Goal: Task Accomplishment & Management: Manage account settings

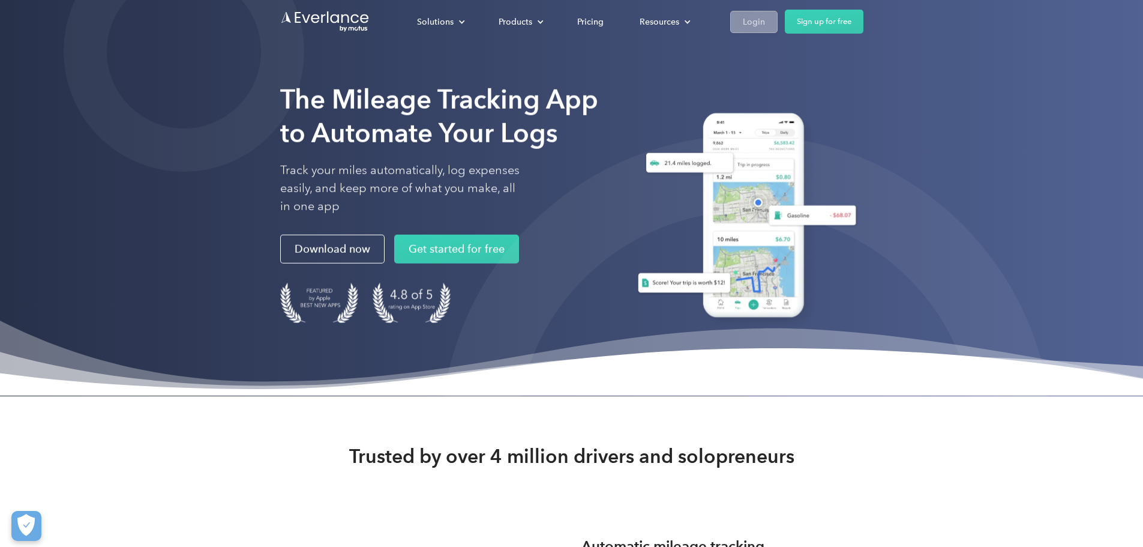
click at [765, 20] on div "Login" at bounding box center [754, 21] width 22 height 15
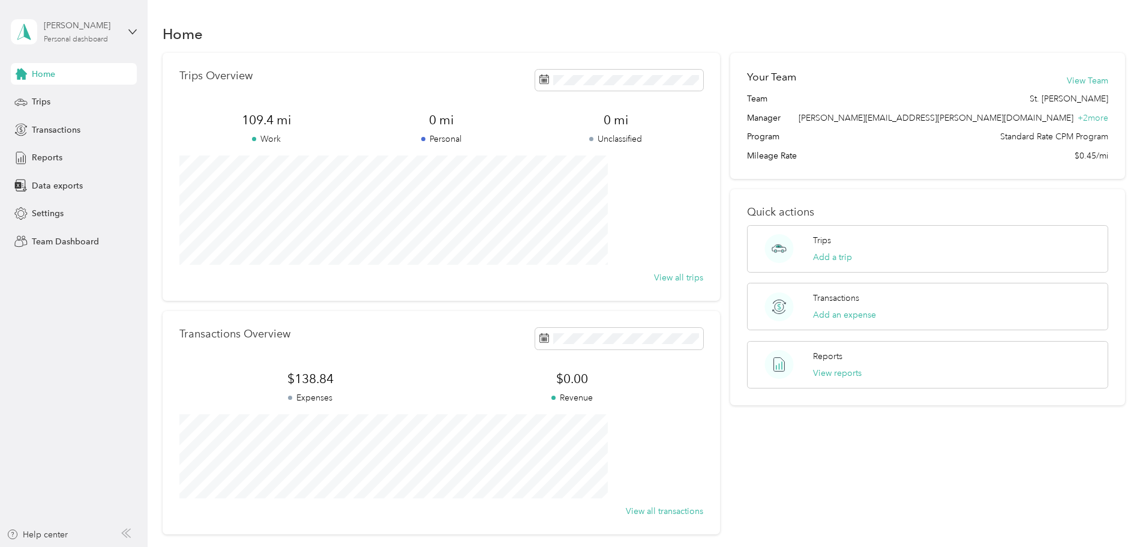
click at [62, 36] on div "Personal dashboard" at bounding box center [76, 39] width 64 height 7
click at [84, 415] on aside "Russell Lauderdale Personal dashboard Home Trips Transactions Reports Data expo…" at bounding box center [74, 273] width 148 height 547
click at [57, 130] on span "Transactions" at bounding box center [56, 130] width 49 height 13
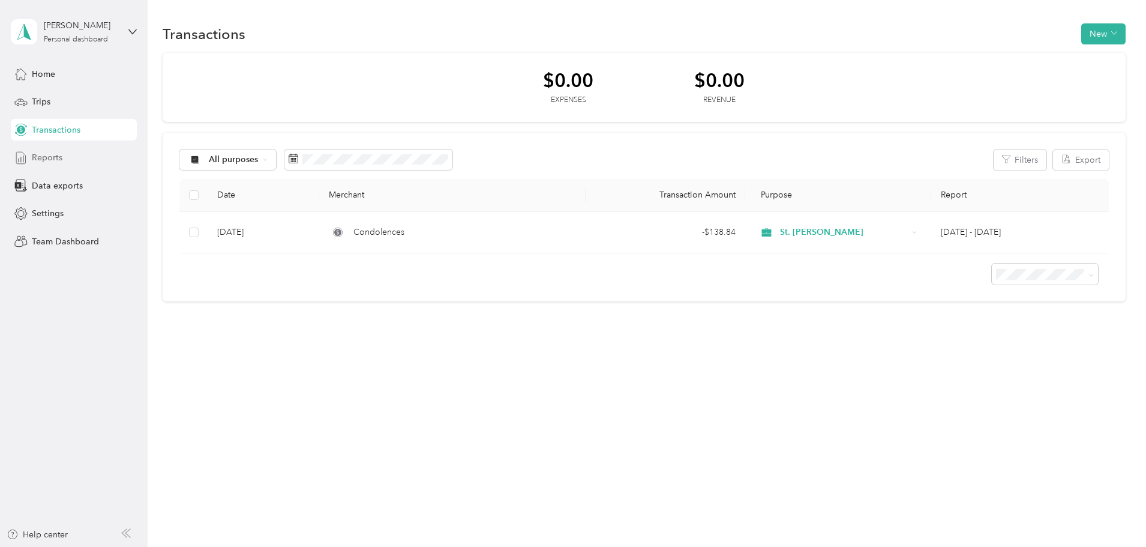
click at [55, 161] on span "Reports" at bounding box center [47, 157] width 31 height 13
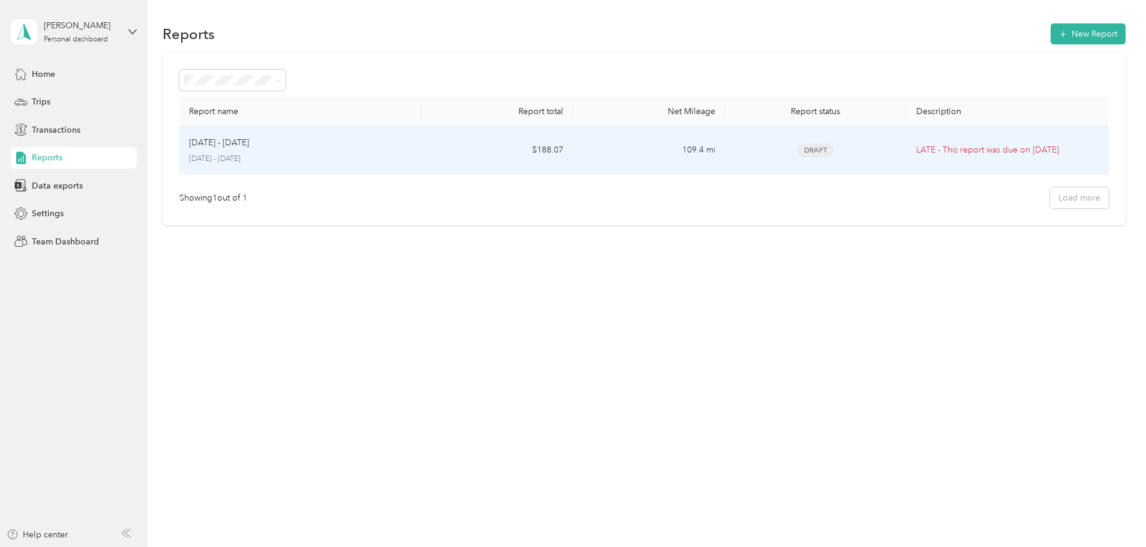
click at [291, 152] on div "Sep 15 - 28, 2025 September 15 - 28, 2025" at bounding box center [300, 150] width 223 height 28
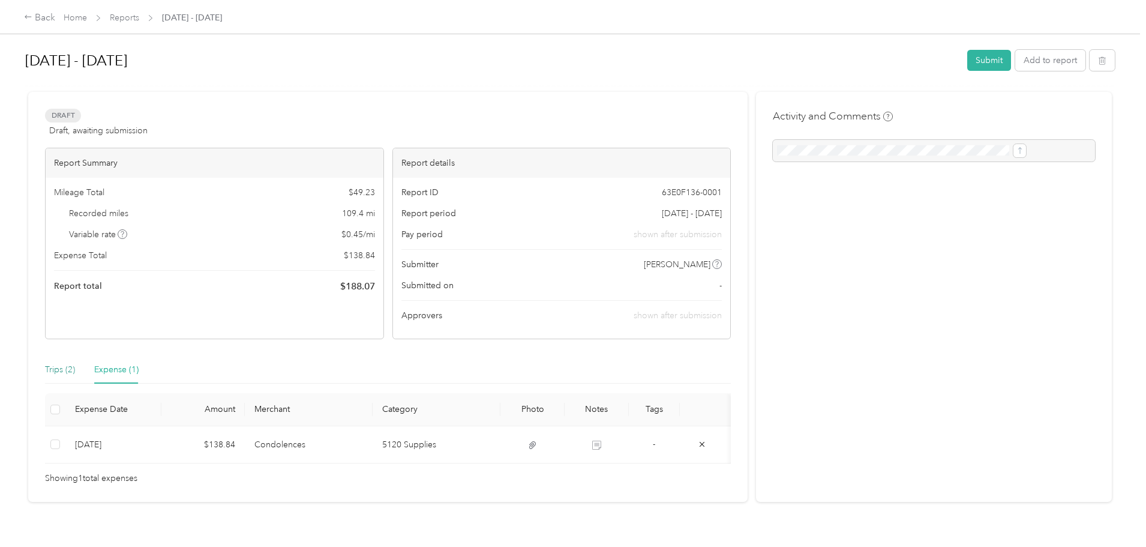
click at [75, 373] on div "Trips (2)" at bounding box center [60, 369] width 30 height 13
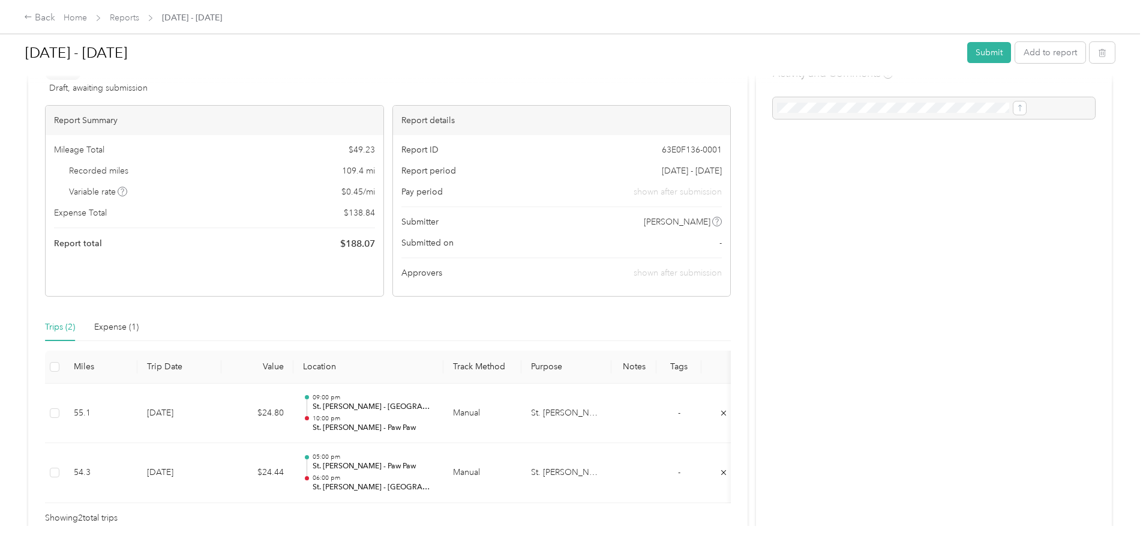
scroll to position [60, 0]
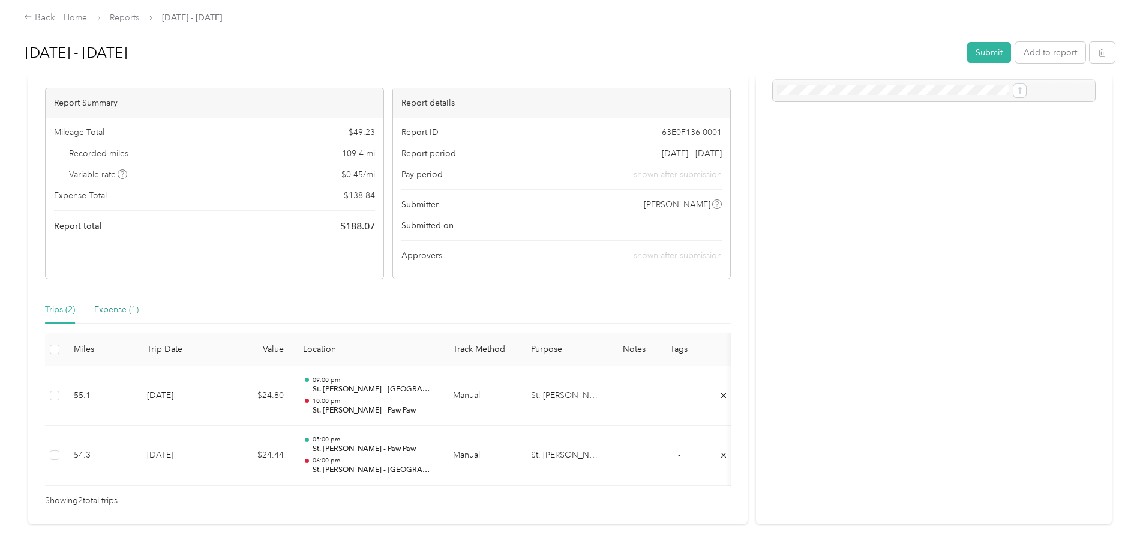
click at [139, 316] on div "Expense (1)" at bounding box center [116, 309] width 44 height 13
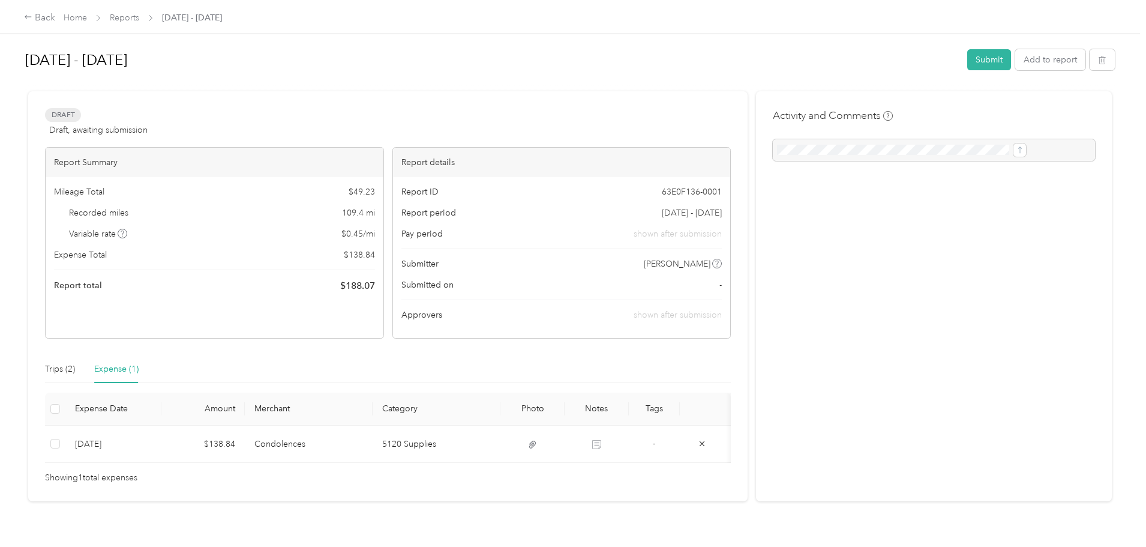
scroll to position [0, 0]
click at [139, 16] on link "Reports" at bounding box center [124, 18] width 29 height 10
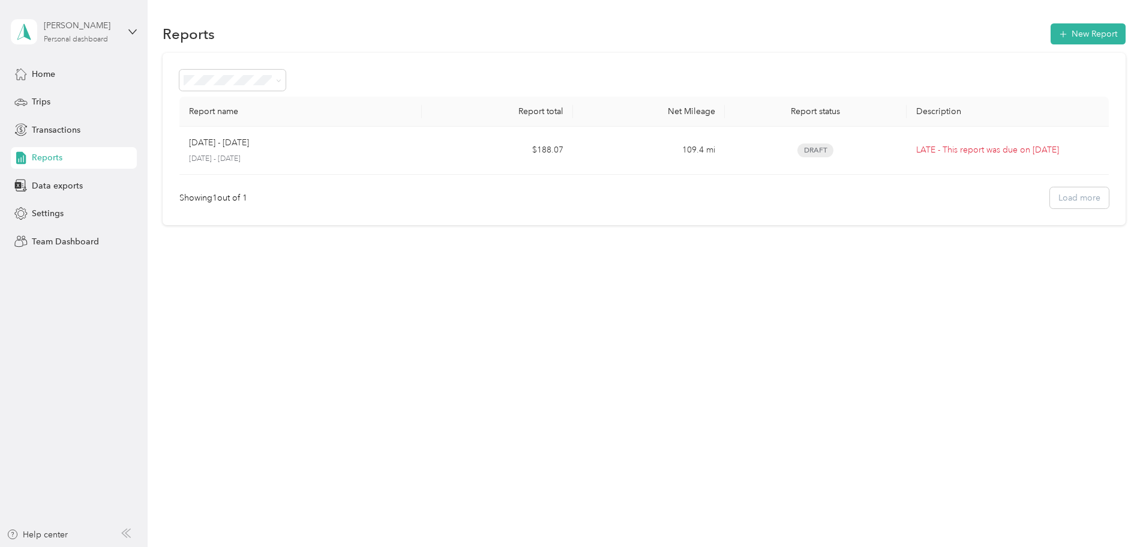
click at [74, 29] on div "Russell Lauderdale" at bounding box center [81, 25] width 75 height 13
click at [64, 104] on div "Team dashboard" at bounding box center [204, 98] width 371 height 21
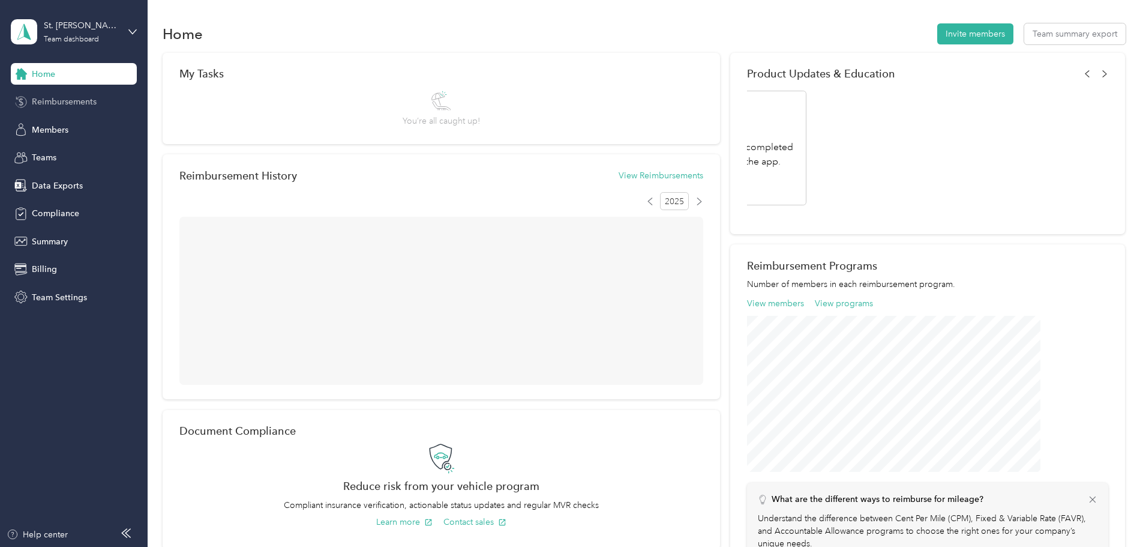
click at [63, 101] on span "Reimbursements" at bounding box center [64, 101] width 65 height 13
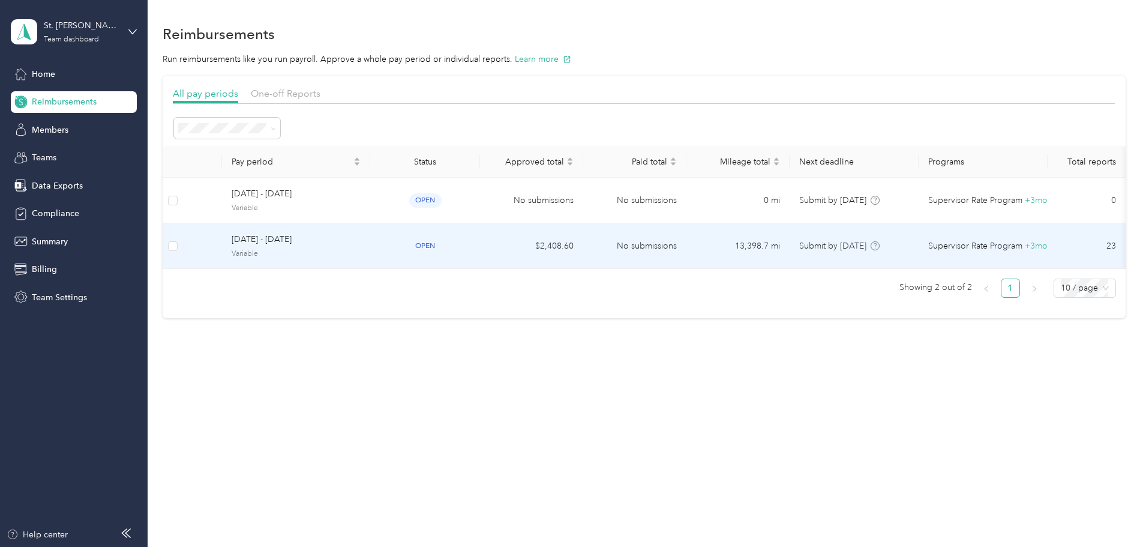
click at [361, 246] on span "September 15 - 28, 2025" at bounding box center [296, 239] width 129 height 13
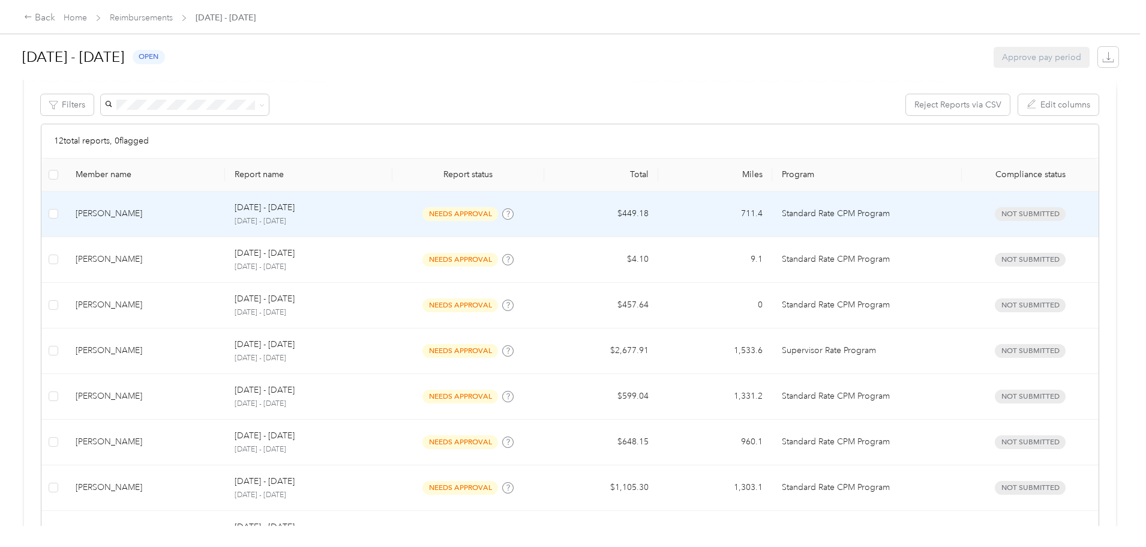
scroll to position [180, 0]
click at [337, 212] on div "Sep 15 - 28, 2025 September 15 - 28, 2025" at bounding box center [309, 212] width 148 height 26
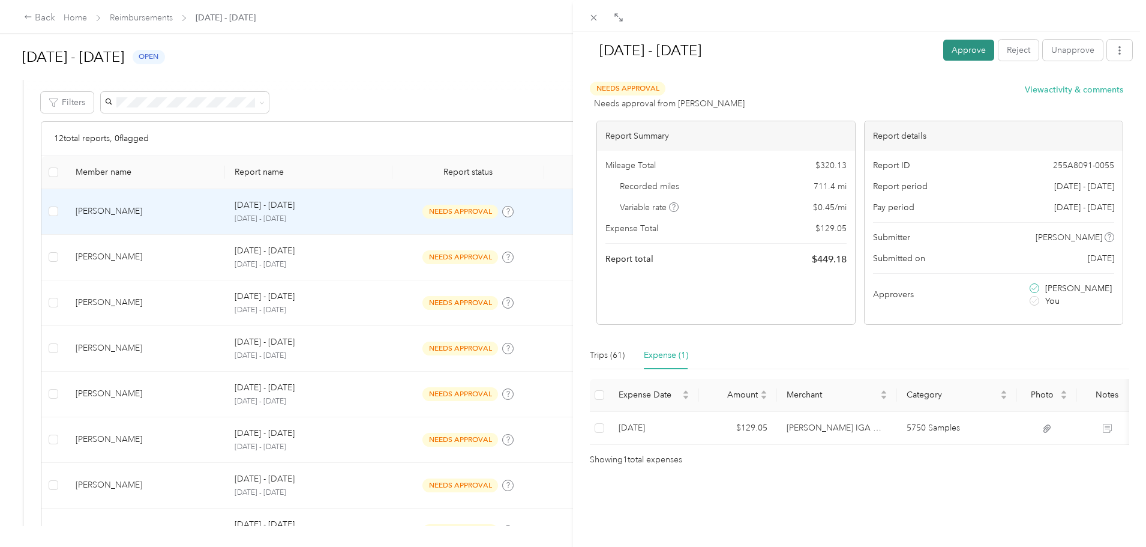
click at [959, 47] on button "Approve" at bounding box center [968, 50] width 51 height 21
click at [28, 259] on div "Sep 15 - 28, 2025 Mark as paid Reject Unapprove Needs Payment Needs payment fro…" at bounding box center [573, 273] width 1146 height 547
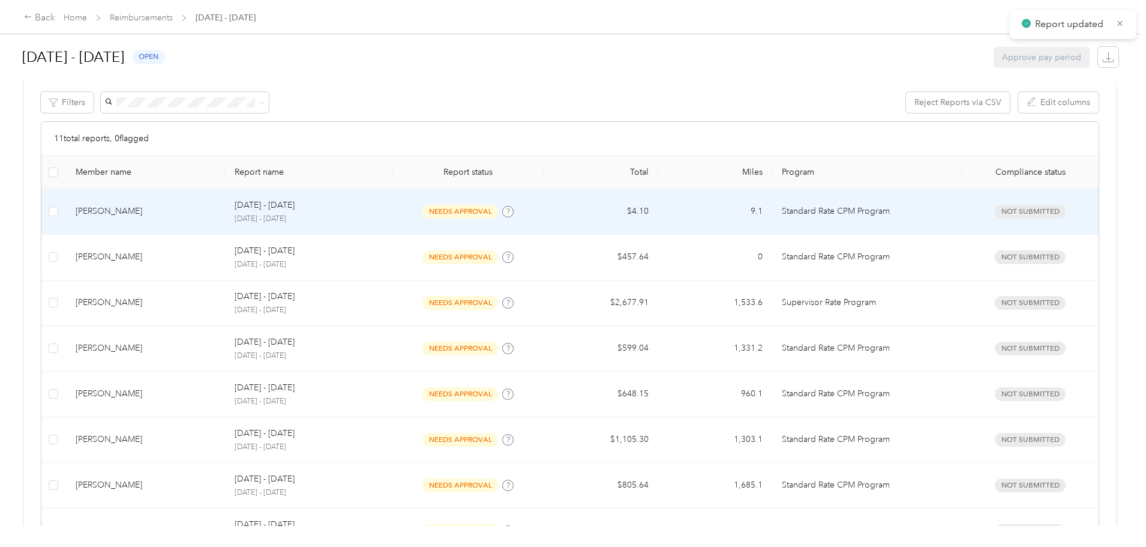
click at [295, 211] on p "Sep 15 - 28, 2025" at bounding box center [265, 205] width 60 height 13
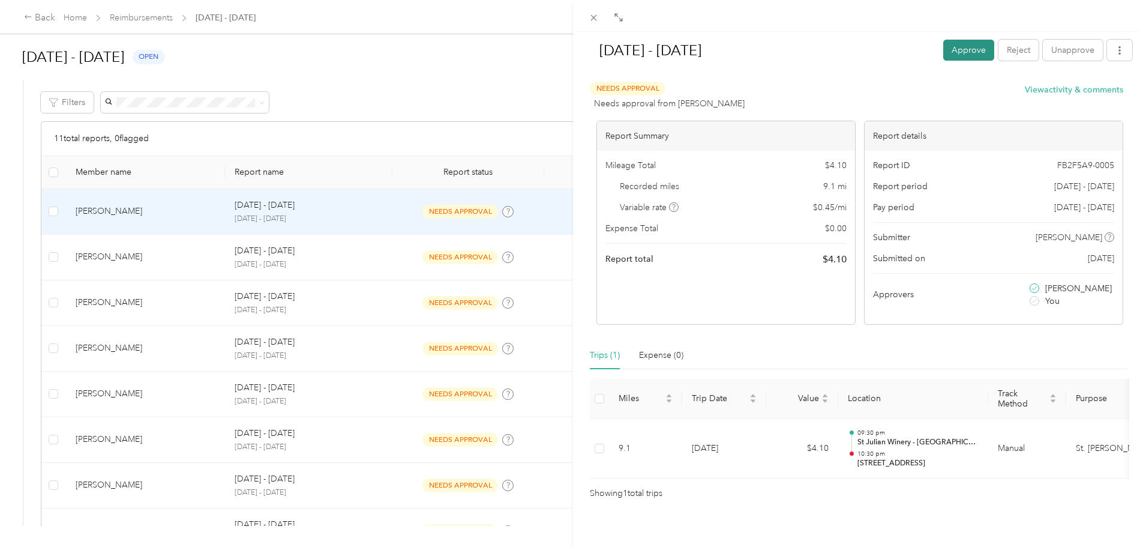
click at [959, 44] on button "Approve" at bounding box center [968, 50] width 51 height 21
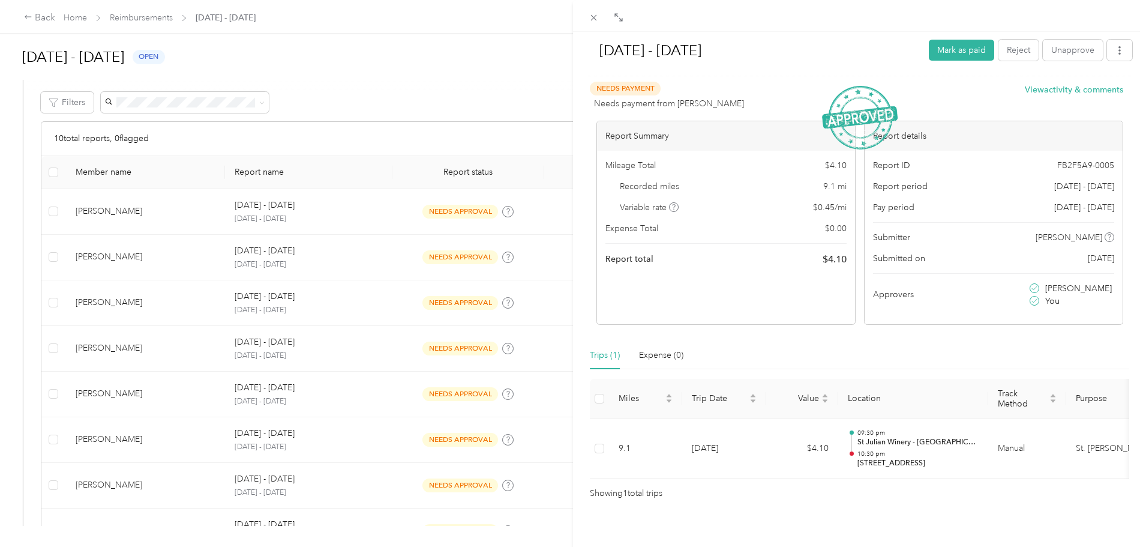
click at [76, 229] on div "Sep 15 - 28, 2025 Mark as paid Reject Unapprove Needs Payment Needs payment fro…" at bounding box center [573, 273] width 1146 height 547
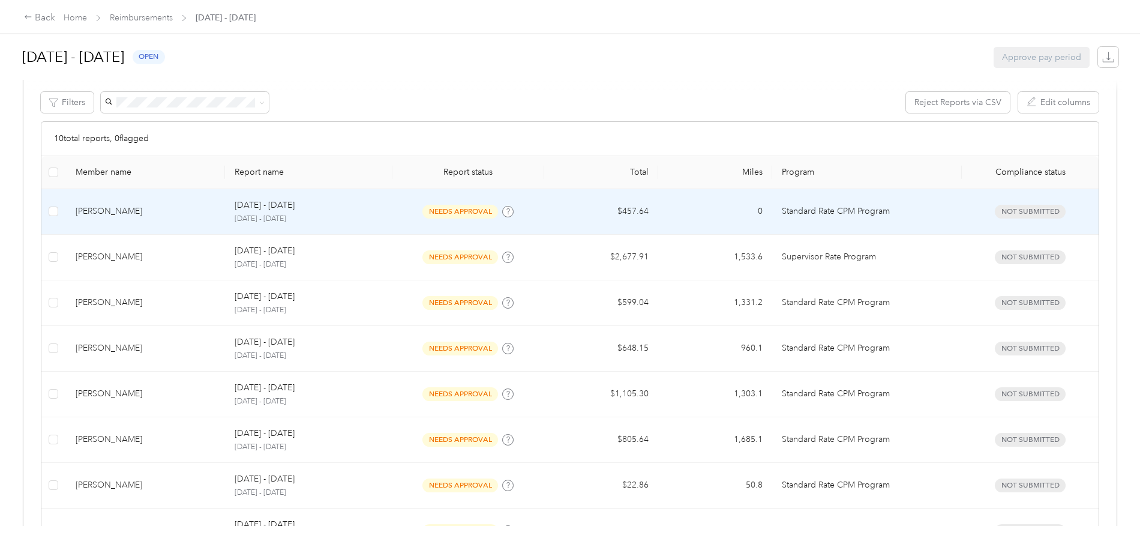
click at [216, 214] on div "Pierre Hendrix" at bounding box center [146, 211] width 140 height 13
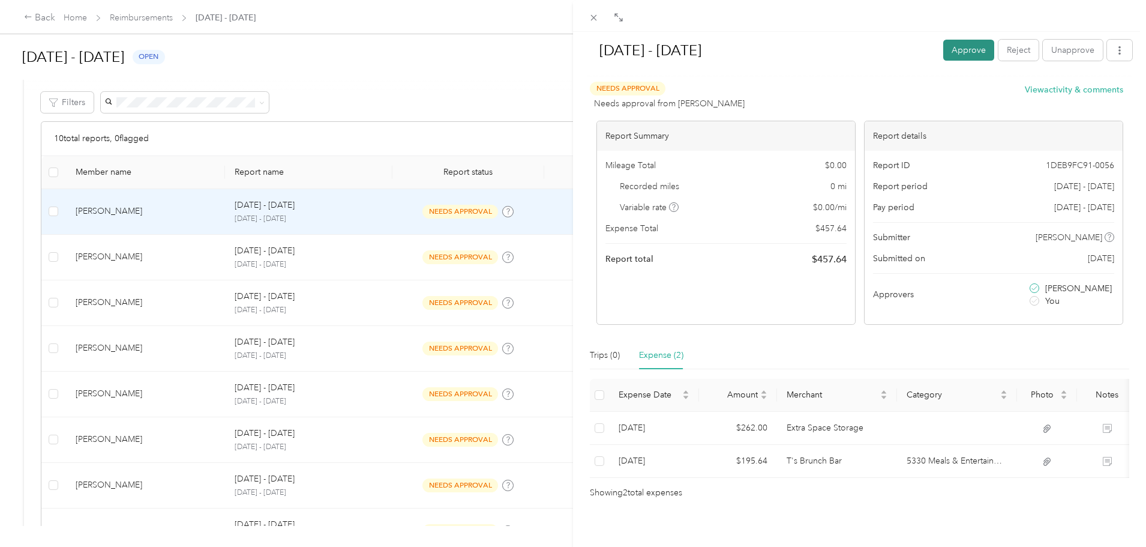
click at [952, 49] on button "Approve" at bounding box center [968, 50] width 51 height 21
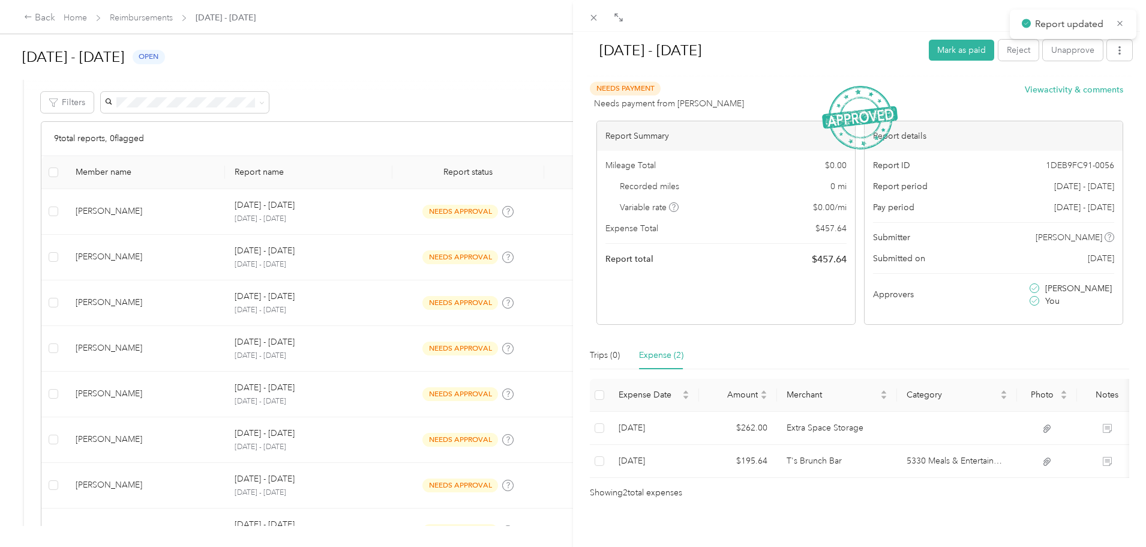
click at [34, 251] on div "Sep 15 - 28, 2025 Mark as paid Reject Unapprove Needs Payment Needs payment fro…" at bounding box center [573, 273] width 1146 height 547
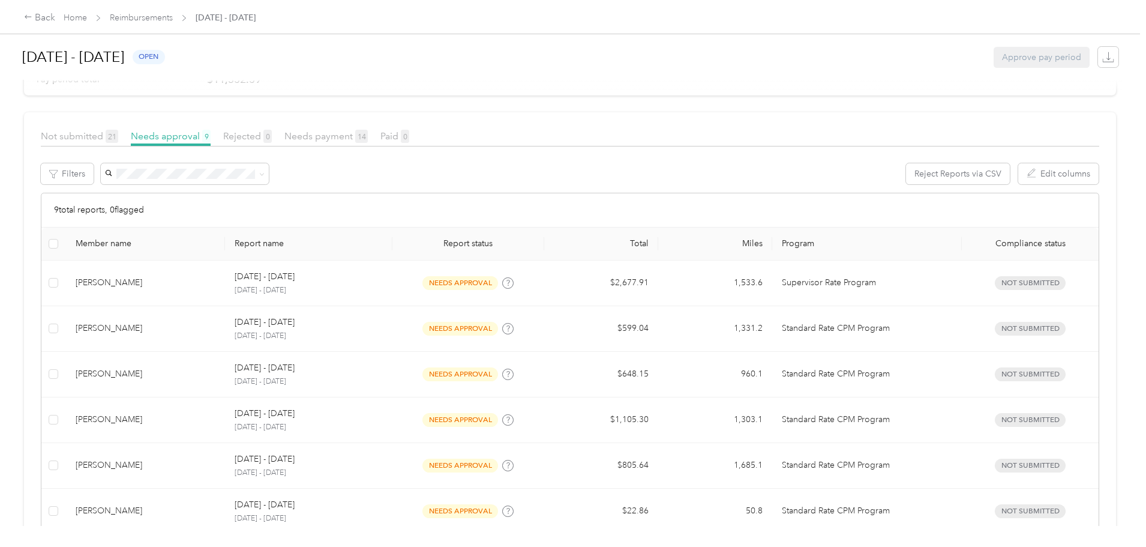
scroll to position [120, 0]
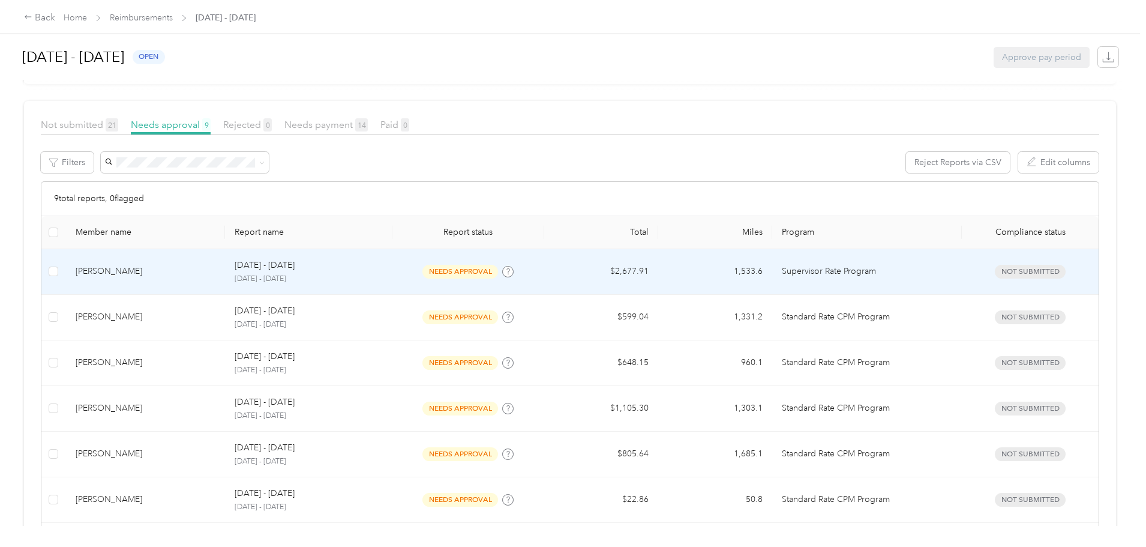
click at [226, 259] on td "Dario Braganini" at bounding box center [146, 272] width 160 height 46
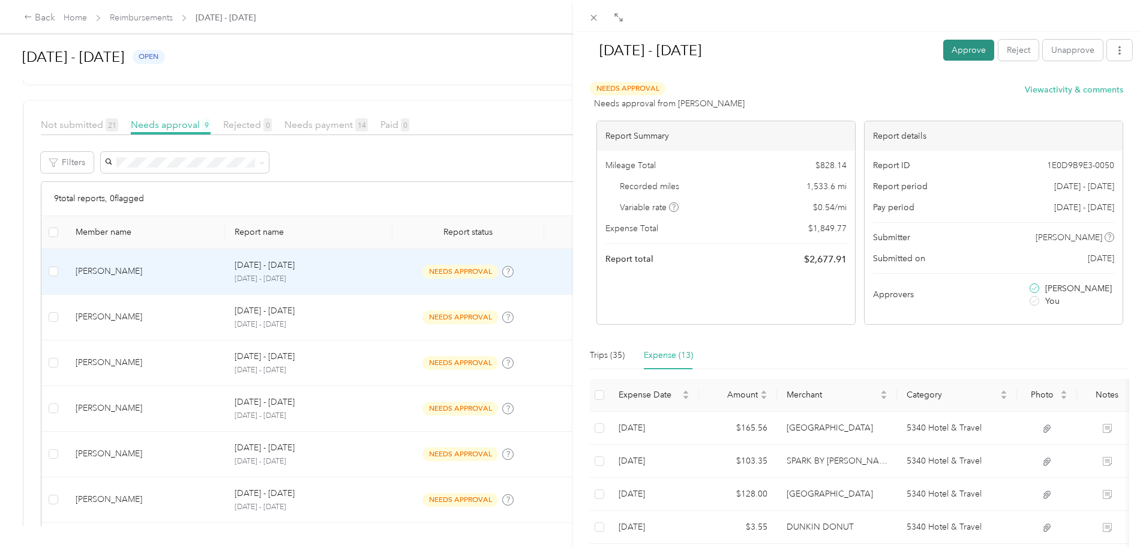
click at [960, 52] on button "Approve" at bounding box center [968, 50] width 51 height 21
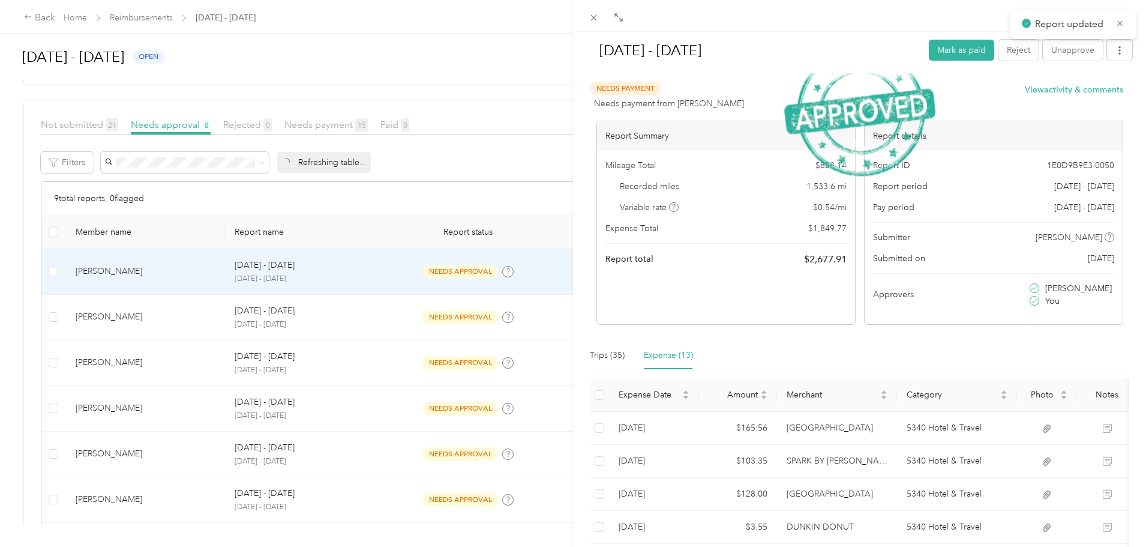
click at [41, 260] on div "Sep 15 - 28, 2025 Mark as paid Reject Unapprove Needs Payment Needs payment fro…" at bounding box center [573, 273] width 1146 height 547
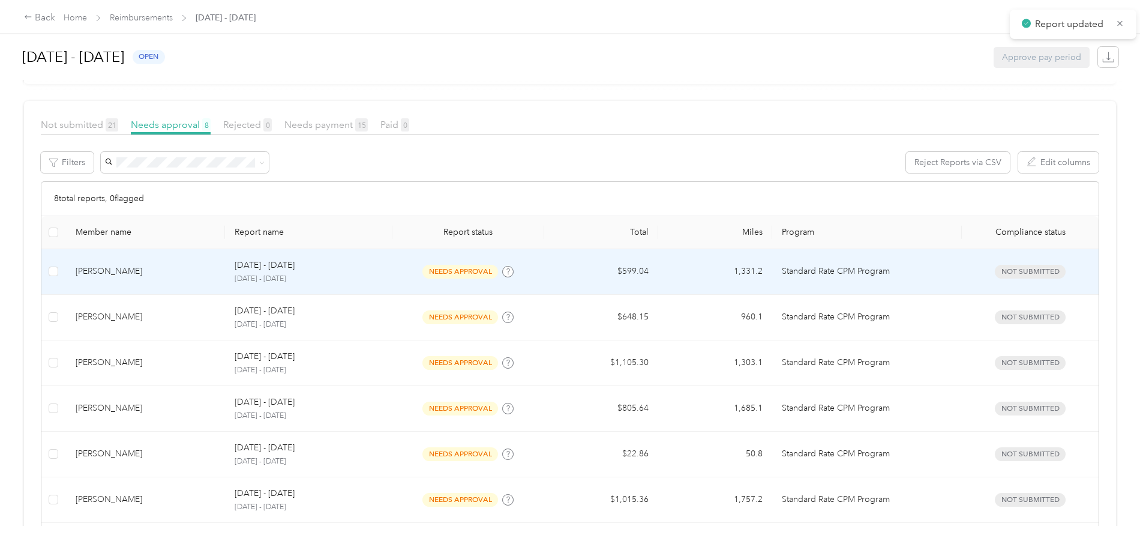
click at [216, 274] on div "Pat Conti" at bounding box center [146, 271] width 140 height 13
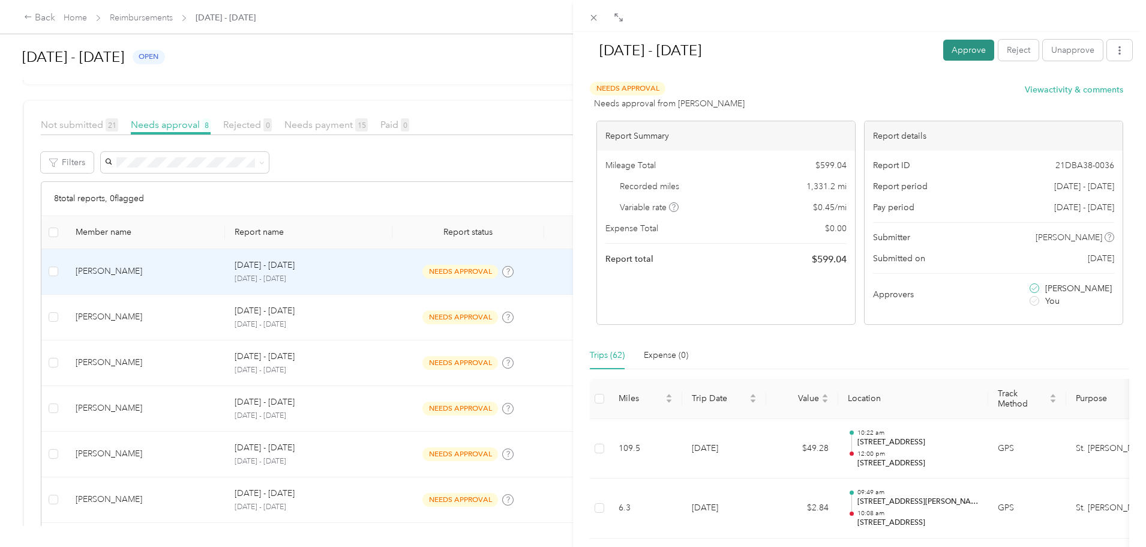
click at [969, 47] on button "Approve" at bounding box center [968, 50] width 51 height 21
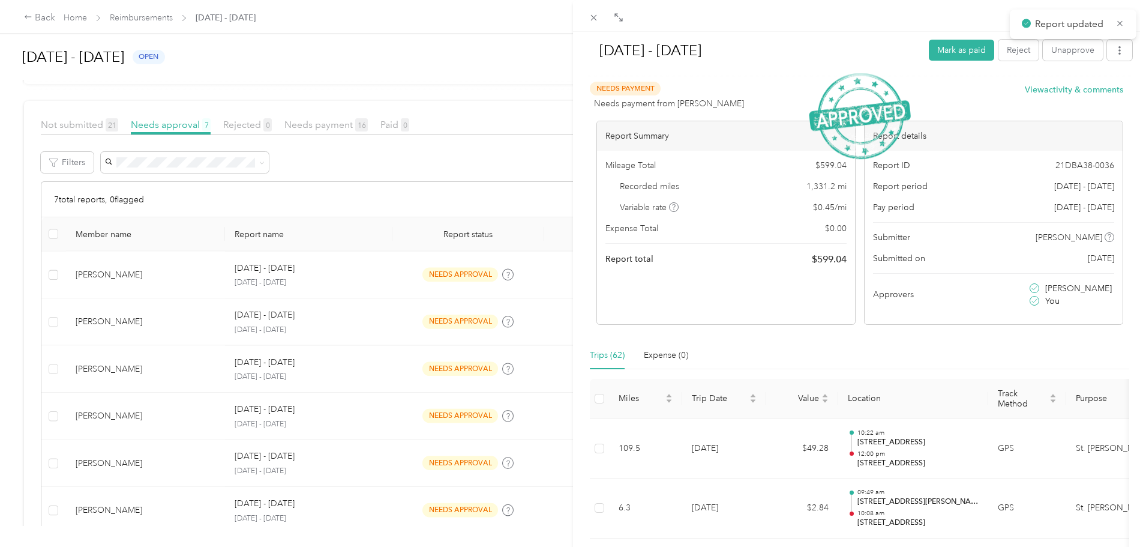
click at [66, 249] on div "Sep 15 - 28, 2025 Mark as paid Reject Unapprove Needs Payment Needs payment fro…" at bounding box center [573, 273] width 1146 height 547
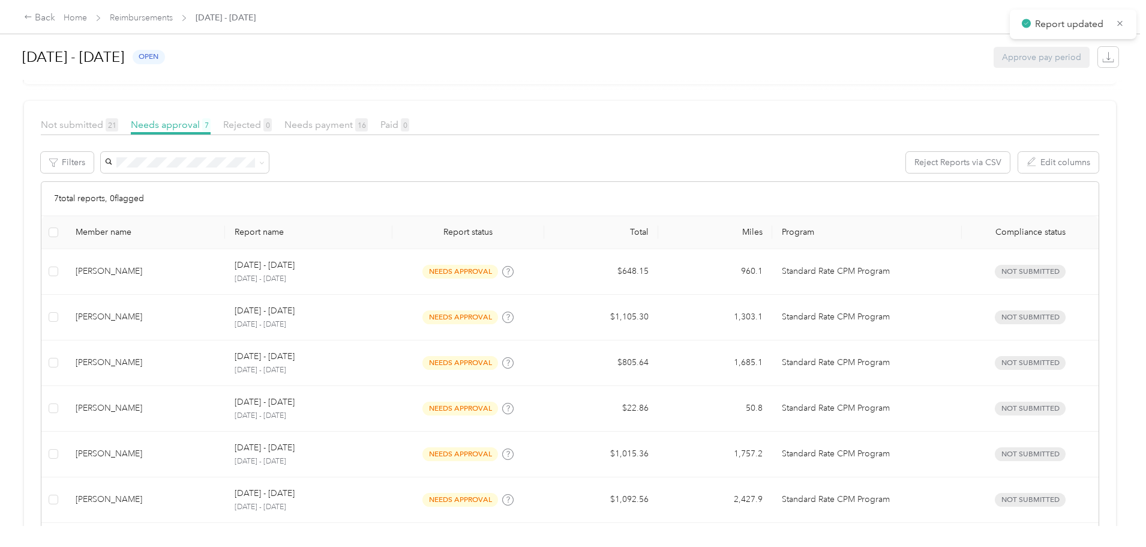
click at [216, 275] on div "Brian Rojas" at bounding box center [146, 271] width 140 height 13
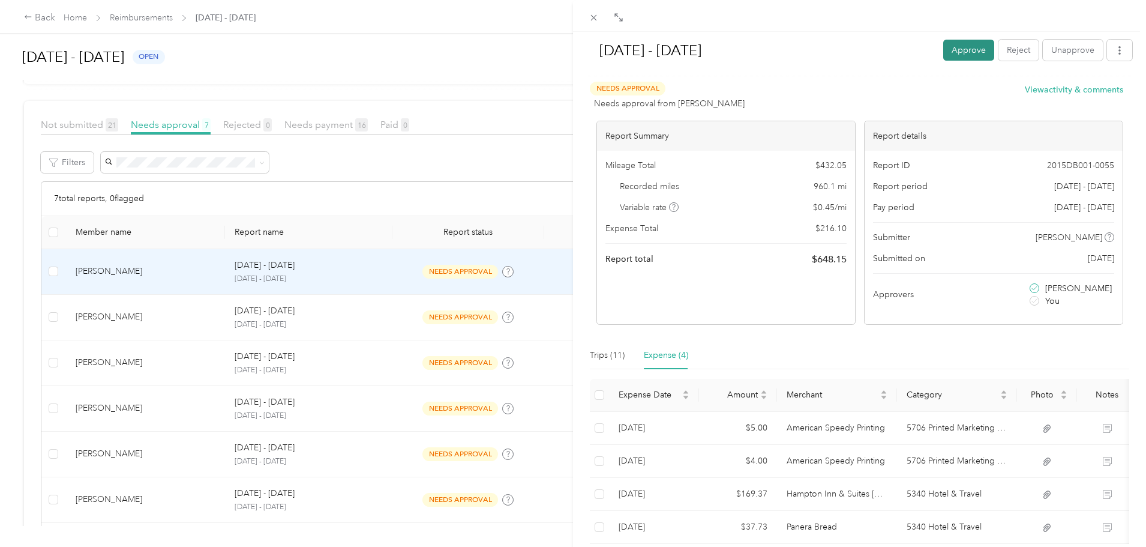
click at [954, 48] on button "Approve" at bounding box center [968, 50] width 51 height 21
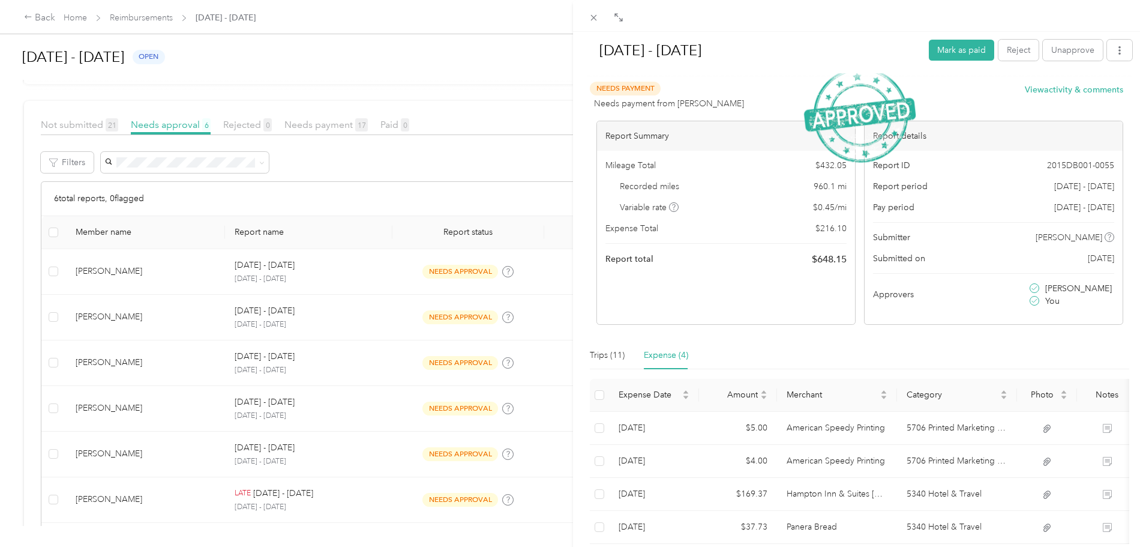
click at [46, 248] on div "Sep 15 - 28, 2025 Mark as paid Reject Unapprove Needs Payment Needs payment fro…" at bounding box center [573, 273] width 1146 height 547
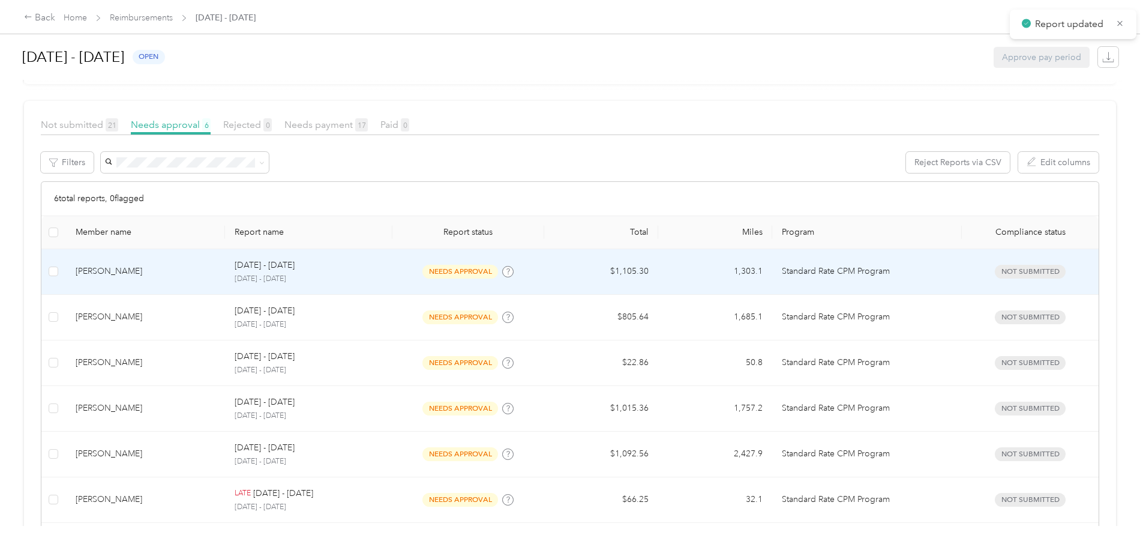
click at [216, 268] on div "Ryan Norris" at bounding box center [146, 271] width 140 height 13
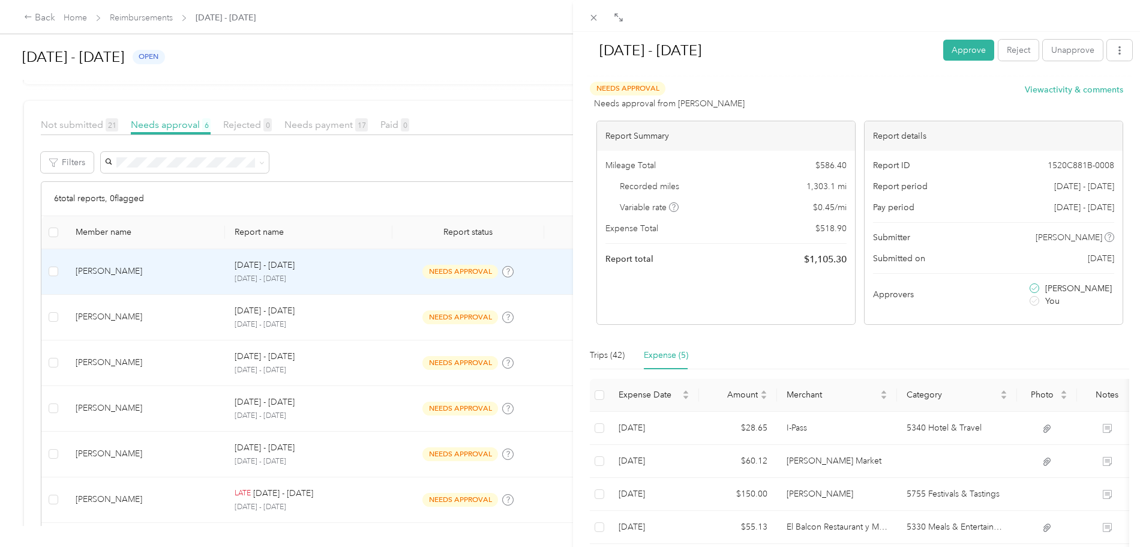
scroll to position [122, 0]
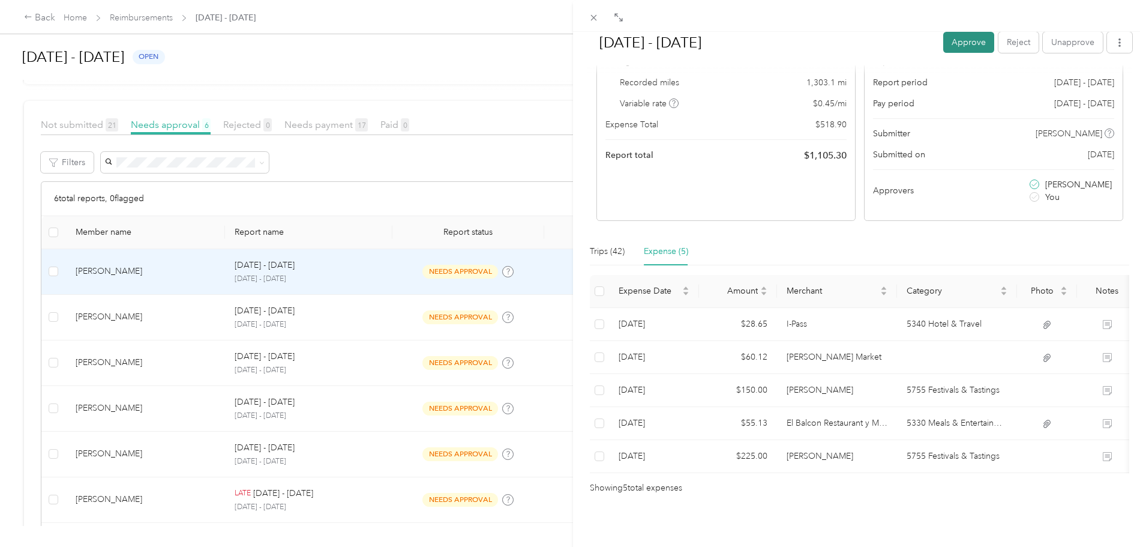
click at [969, 48] on button "Approve" at bounding box center [968, 42] width 51 height 21
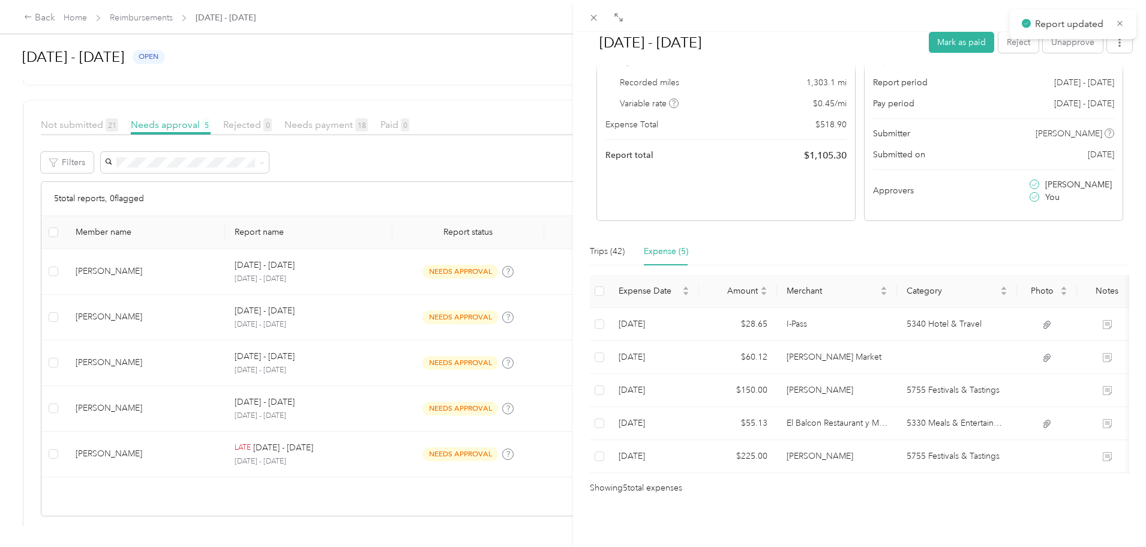
click at [34, 275] on div "Sep 15 - 28, 2025 Mark as paid Reject Unapprove Needs Payment Needs payment fro…" at bounding box center [573, 273] width 1146 height 547
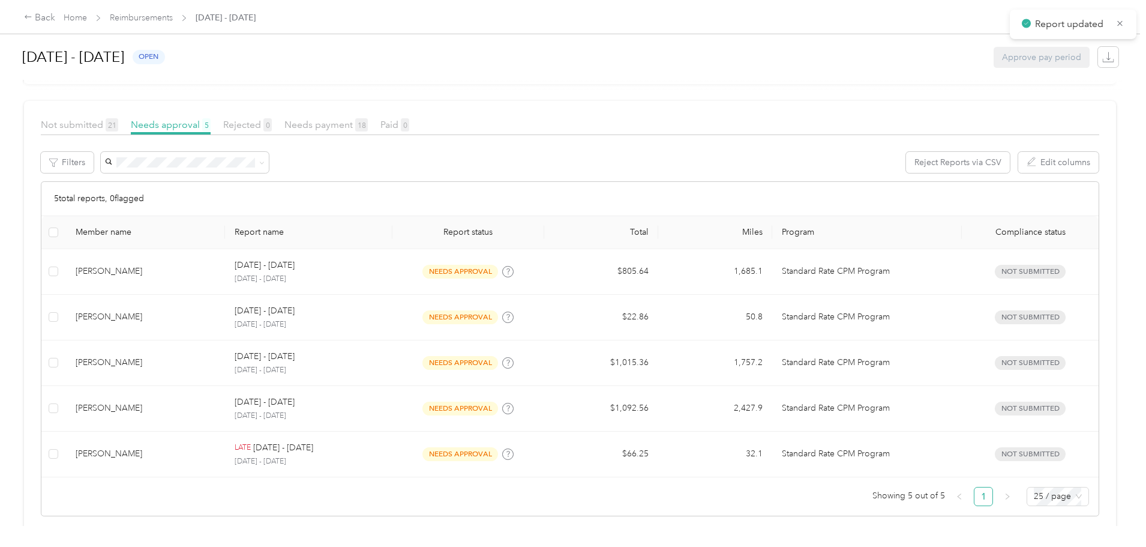
click at [226, 278] on td "Jordan Everett" at bounding box center [146, 272] width 160 height 46
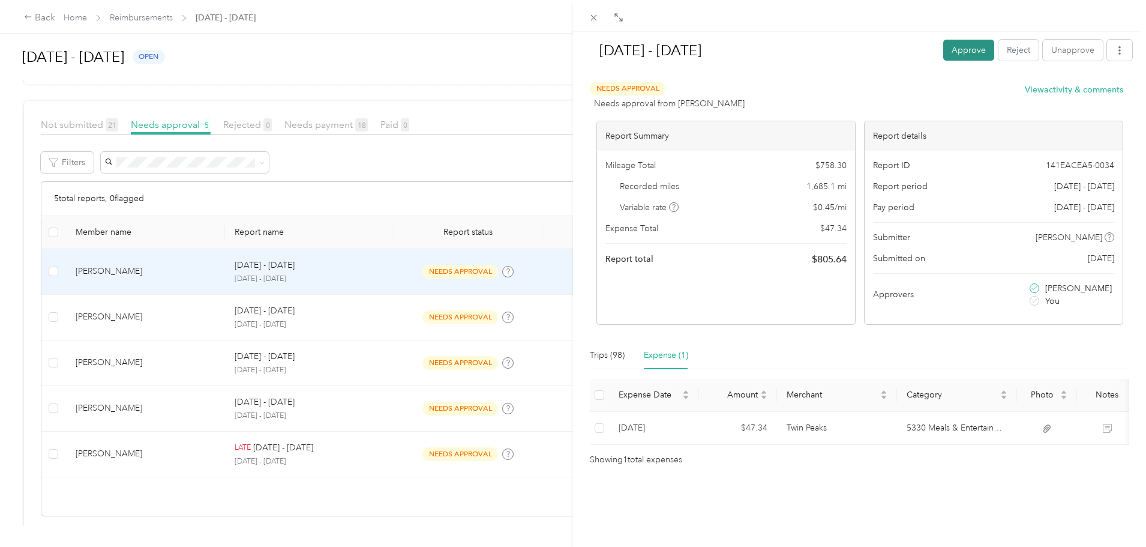
click at [957, 49] on button "Approve" at bounding box center [968, 50] width 51 height 21
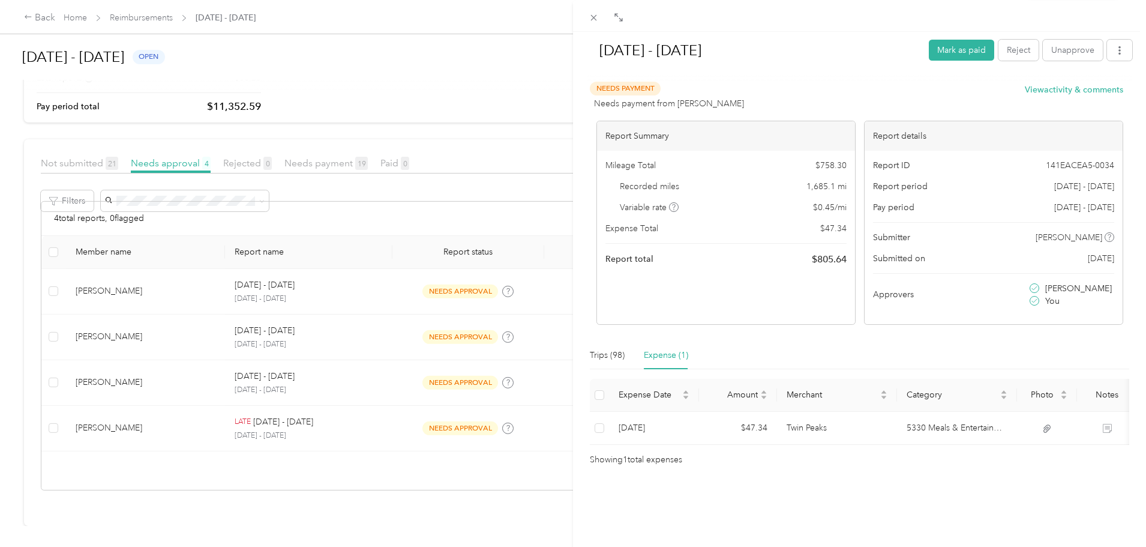
scroll to position [91, 0]
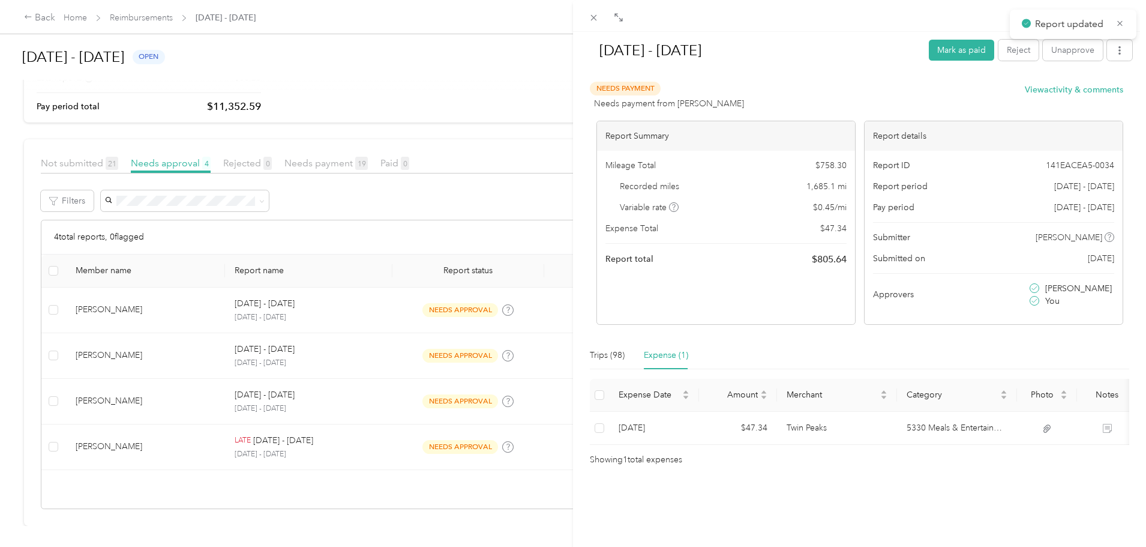
click at [62, 329] on div "Sep 15 - 28, 2025 Mark as paid Reject Unapprove Needs Payment Needs payment fro…" at bounding box center [573, 273] width 1146 height 547
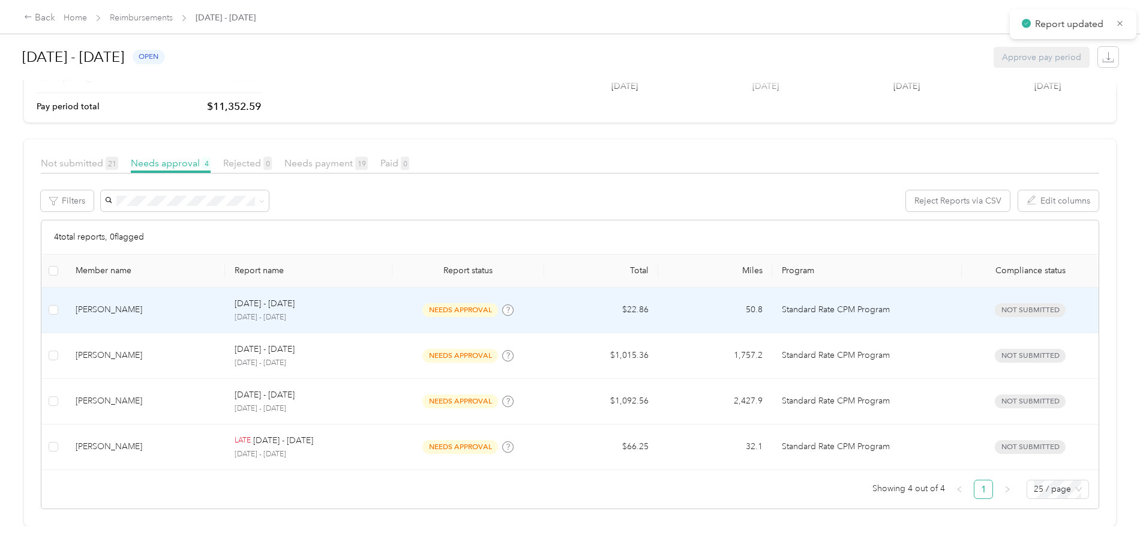
click at [202, 307] on div "Kyle Totzke" at bounding box center [146, 309] width 140 height 13
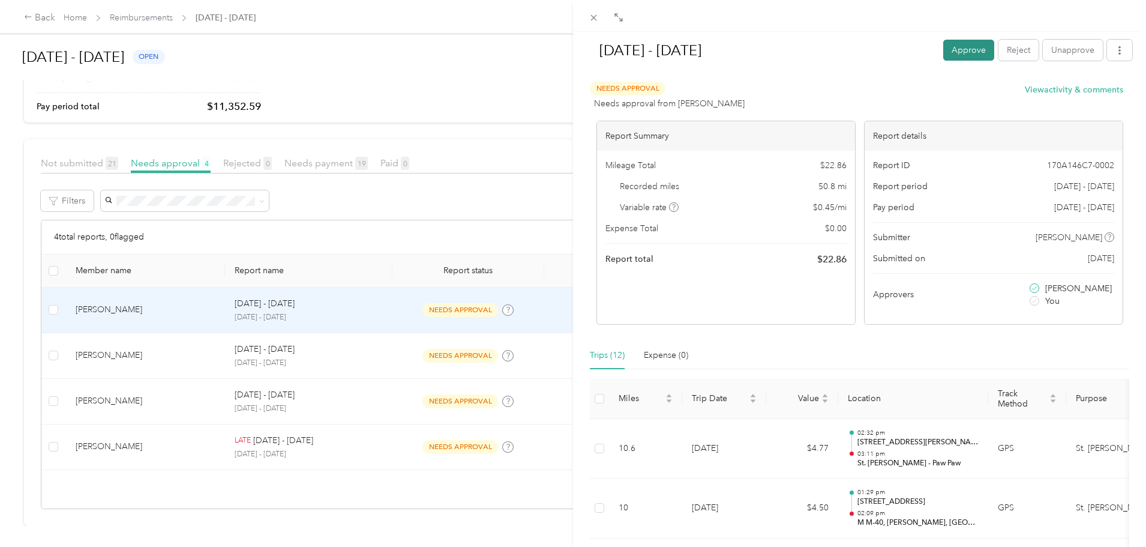
click at [960, 46] on button "Approve" at bounding box center [968, 50] width 51 height 21
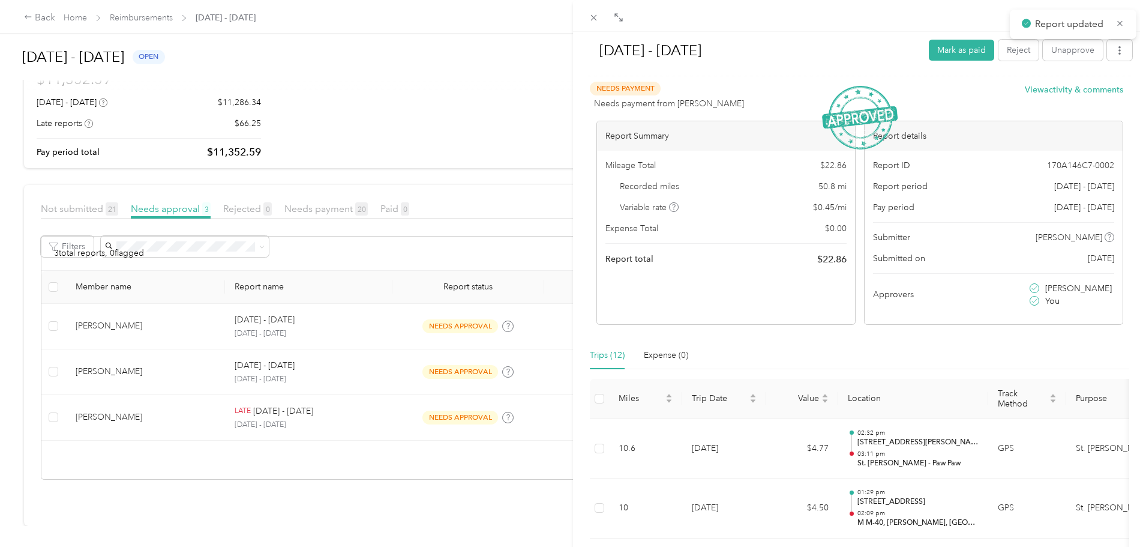
scroll to position [45, 0]
click at [51, 329] on div "Sep 15 - 28, 2025 Mark as paid Reject Unapprove Needs Payment Needs payment fro…" at bounding box center [573, 273] width 1146 height 547
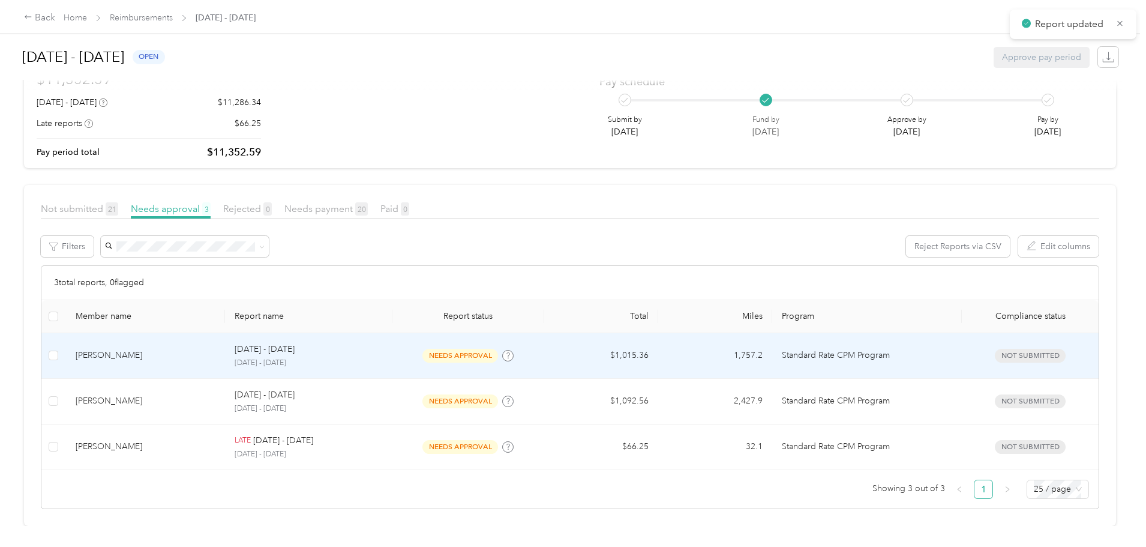
click at [211, 349] on div "Scott Farney" at bounding box center [146, 355] width 140 height 13
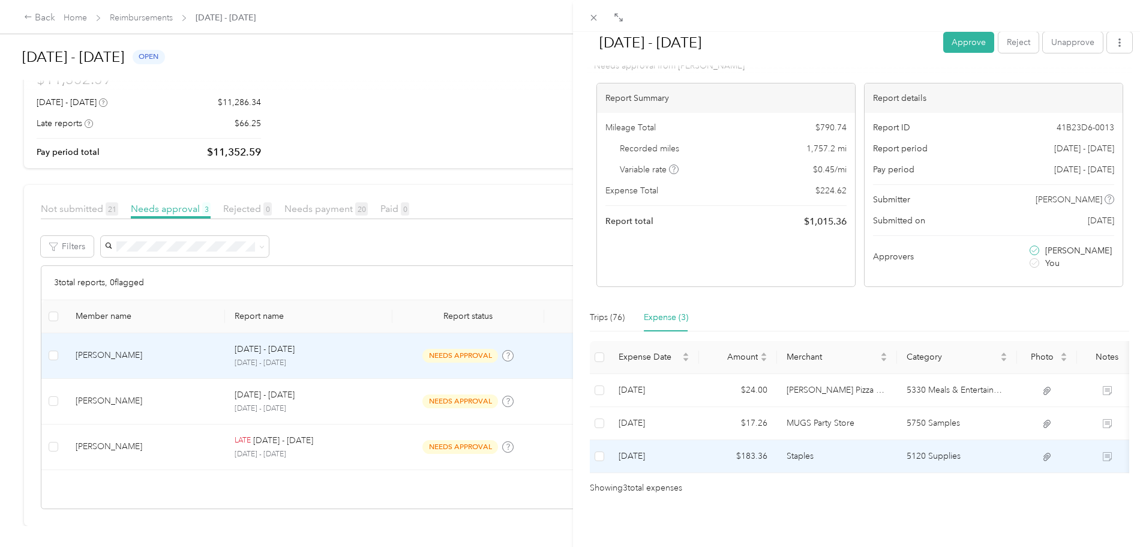
scroll to position [56, 0]
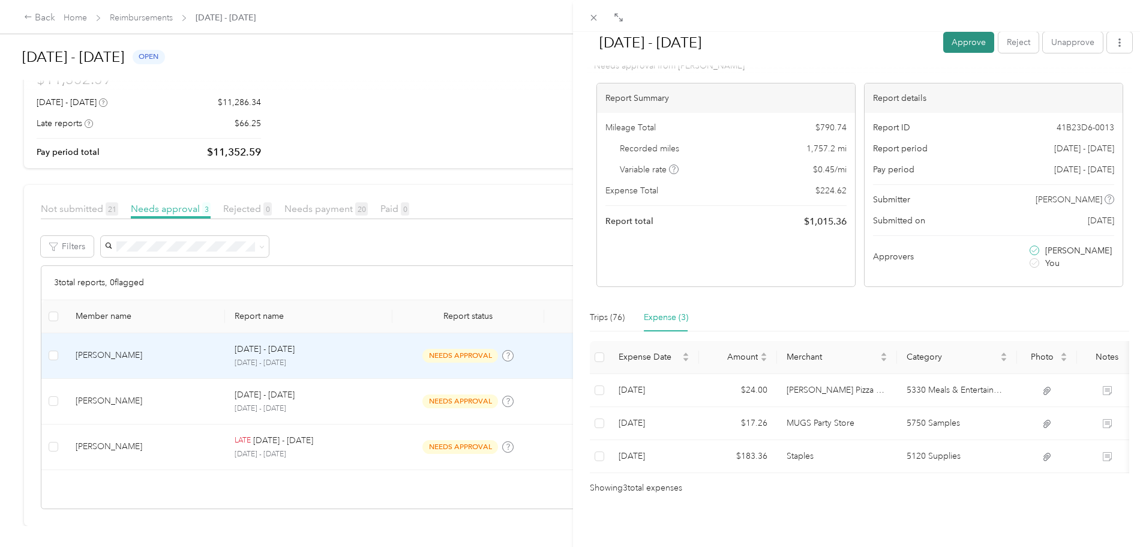
click at [968, 49] on button "Approve" at bounding box center [968, 42] width 51 height 21
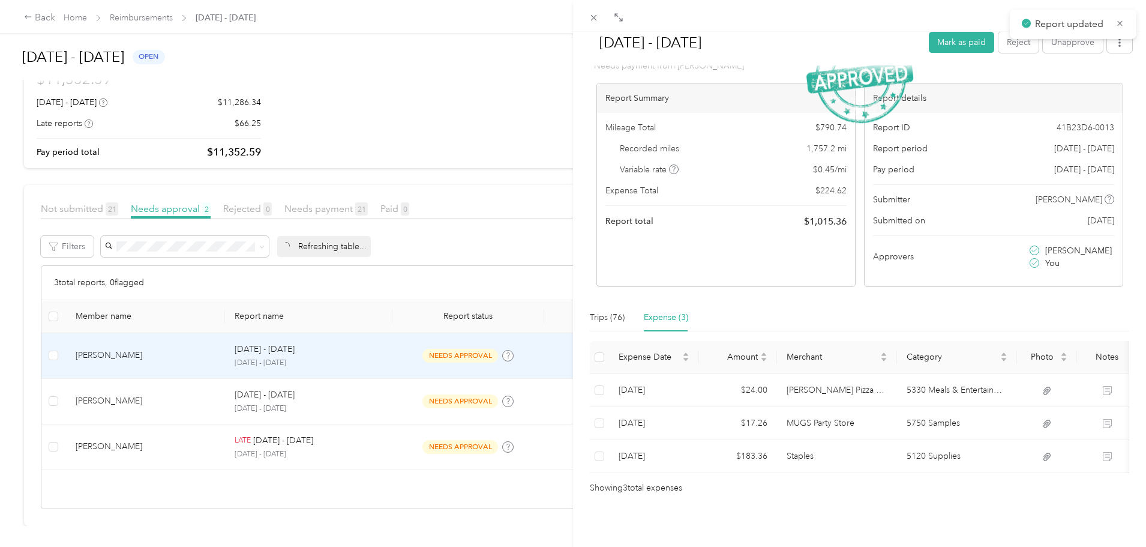
click at [38, 290] on div "Sep 15 - 28, 2025 Mark as paid Reject Unapprove Needs Payment Needs payment fro…" at bounding box center [573, 273] width 1146 height 547
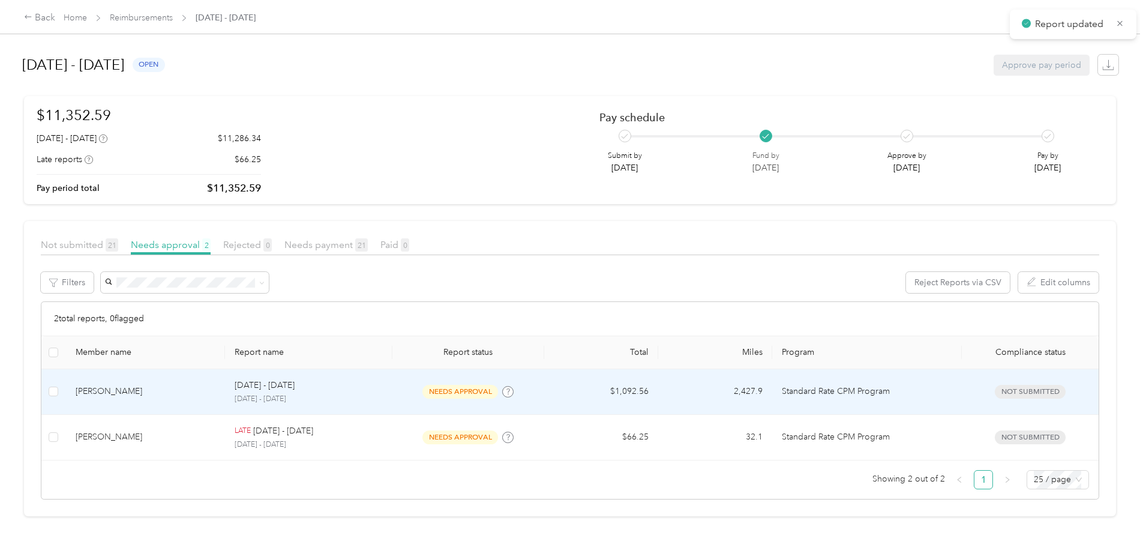
click at [216, 396] on div "Owen Lawson" at bounding box center [146, 391] width 140 height 13
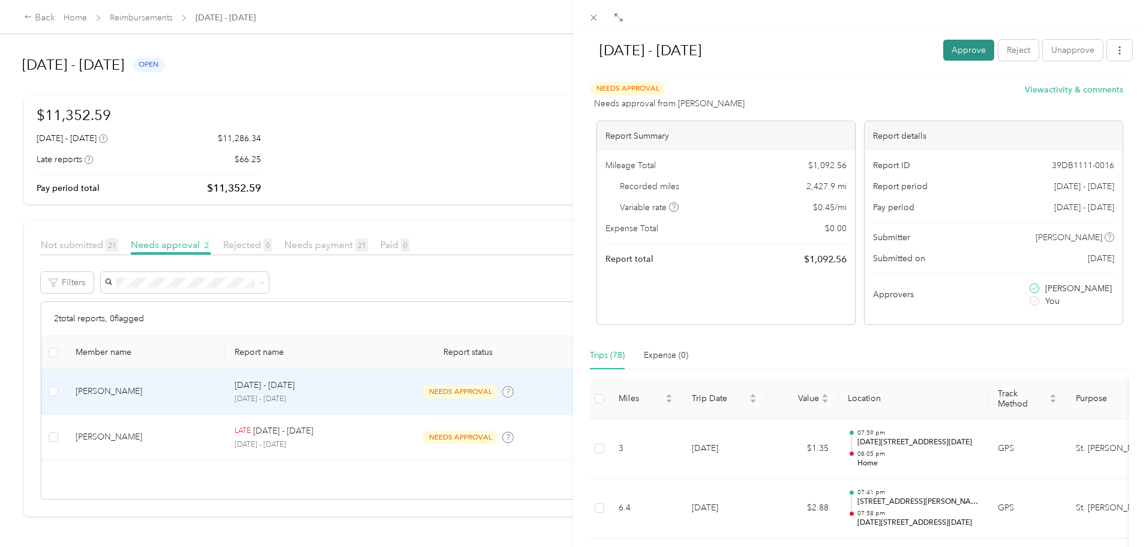
click at [969, 48] on button "Approve" at bounding box center [968, 50] width 51 height 21
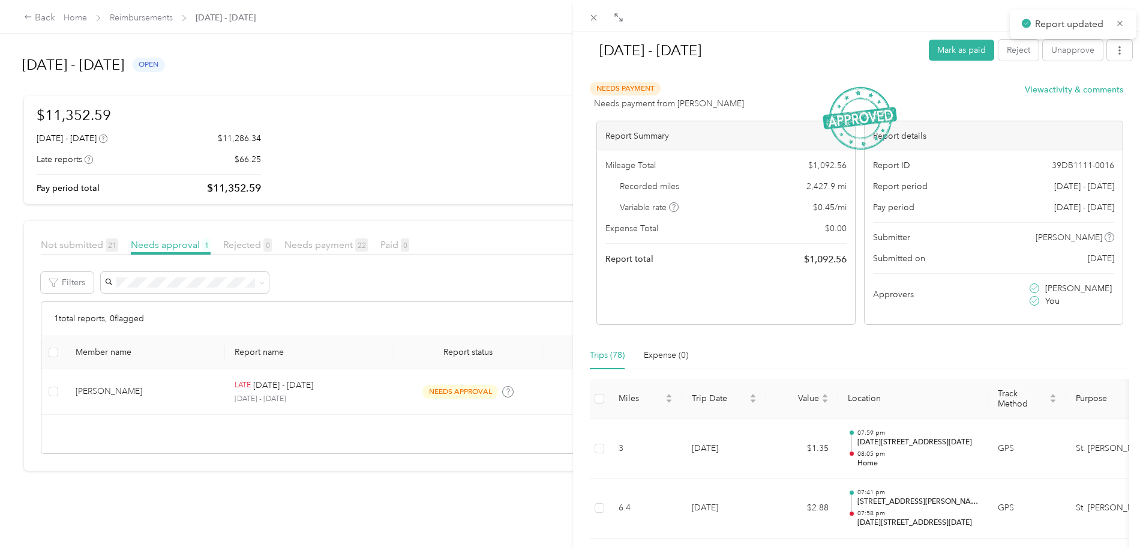
click at [50, 346] on div "Sep 15 - 28, 2025 Mark as paid Reject Unapprove Needs Payment Needs payment fro…" at bounding box center [573, 273] width 1146 height 547
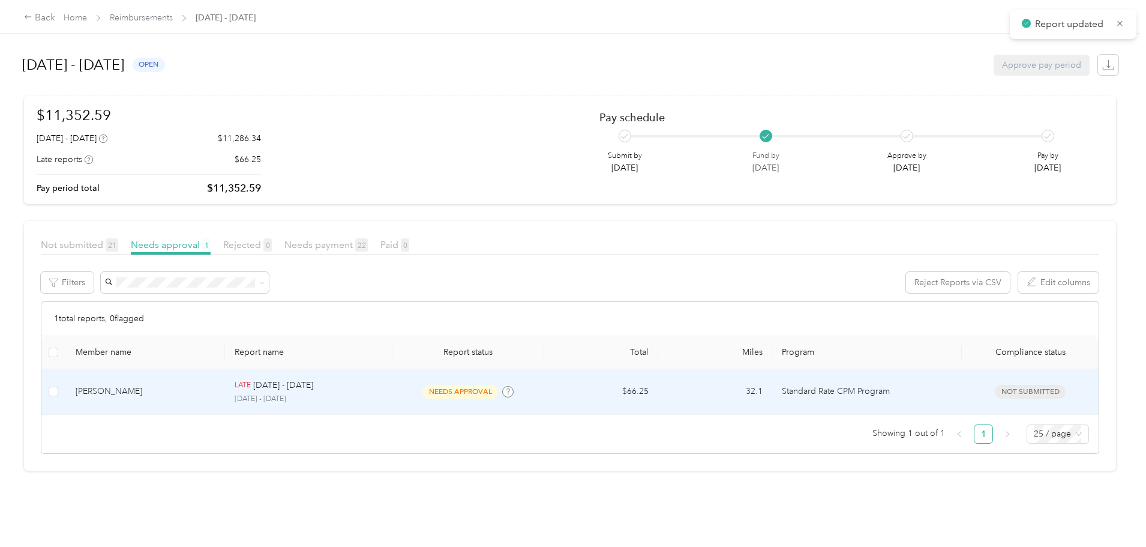
click at [223, 400] on td "Kelly Gorney" at bounding box center [146, 392] width 160 height 46
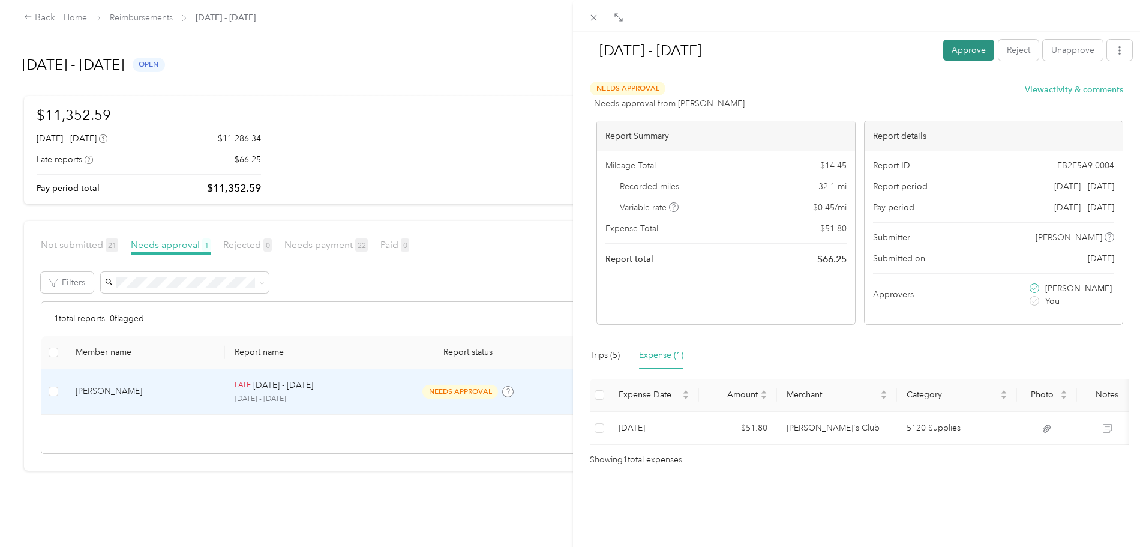
click at [965, 57] on button "Approve" at bounding box center [968, 50] width 51 height 21
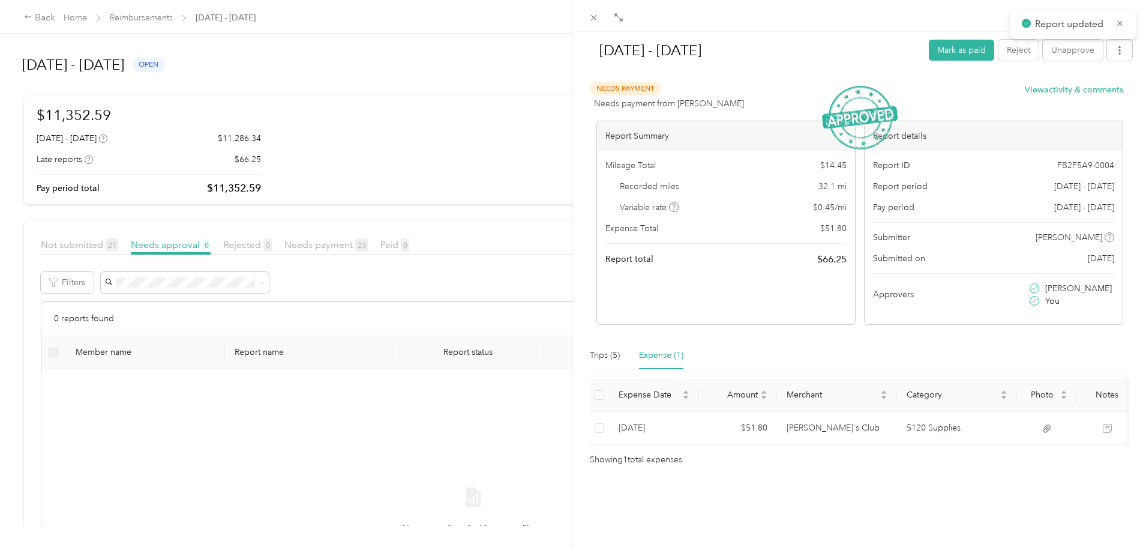
click at [0, 335] on div "Aug 18 - 31, 2025 Mark as paid Reject Unapprove Needs Payment Needs payment fro…" at bounding box center [573, 273] width 1146 height 547
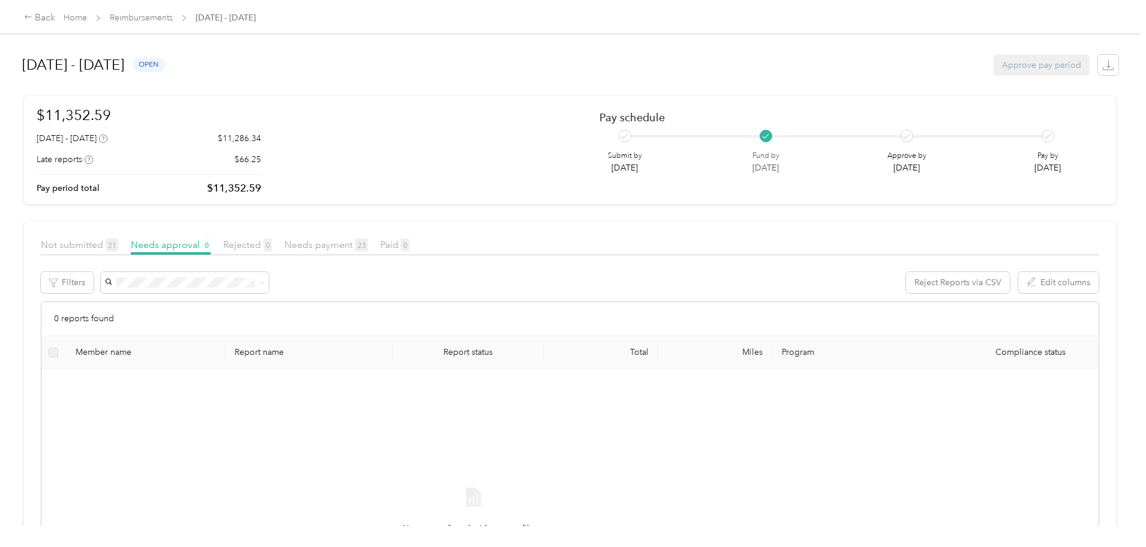
click at [245, 7] on div "Back Home Reimbursements September 15 - 28, 2025" at bounding box center [573, 17] width 1146 height 34
click at [173, 14] on link "Reimbursements" at bounding box center [141, 18] width 63 height 10
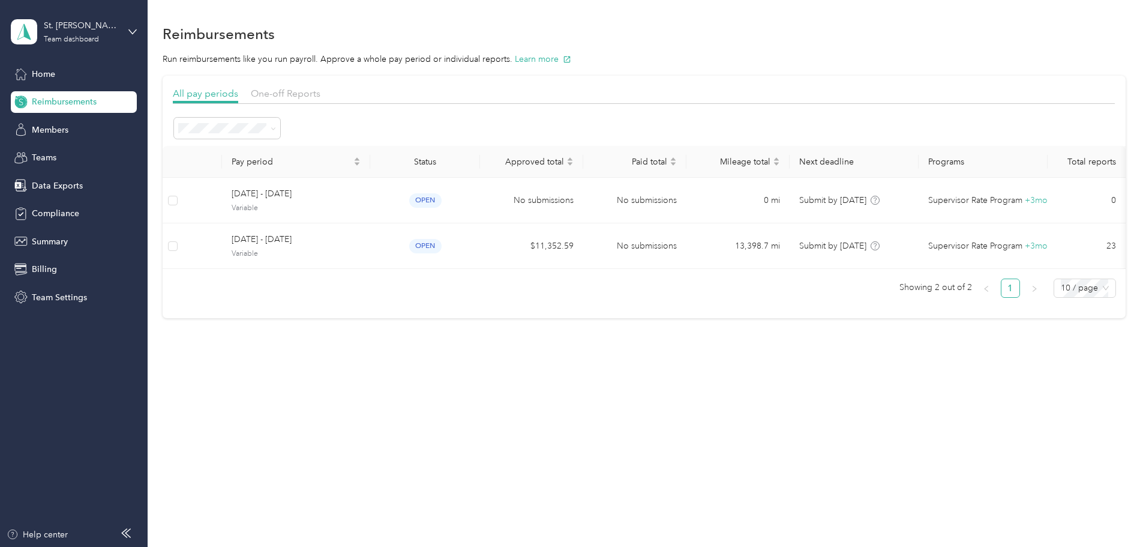
click at [493, 350] on div "Reimbursements Run reimbursements like you run payroll. Approve a whole pay per…" at bounding box center [644, 191] width 993 height 383
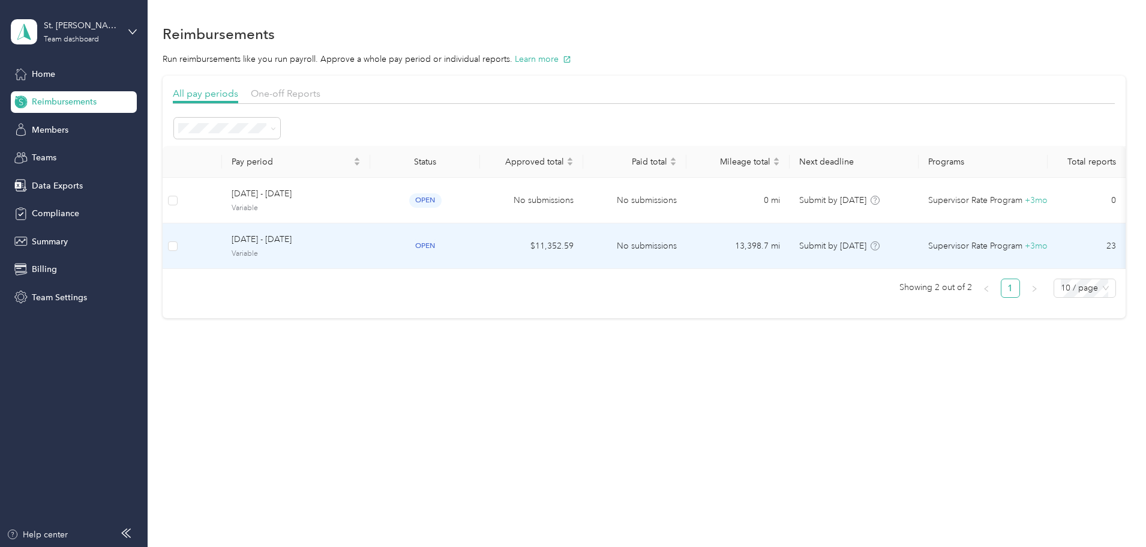
click at [361, 244] on span "September 15 - 28, 2025" at bounding box center [296, 239] width 129 height 13
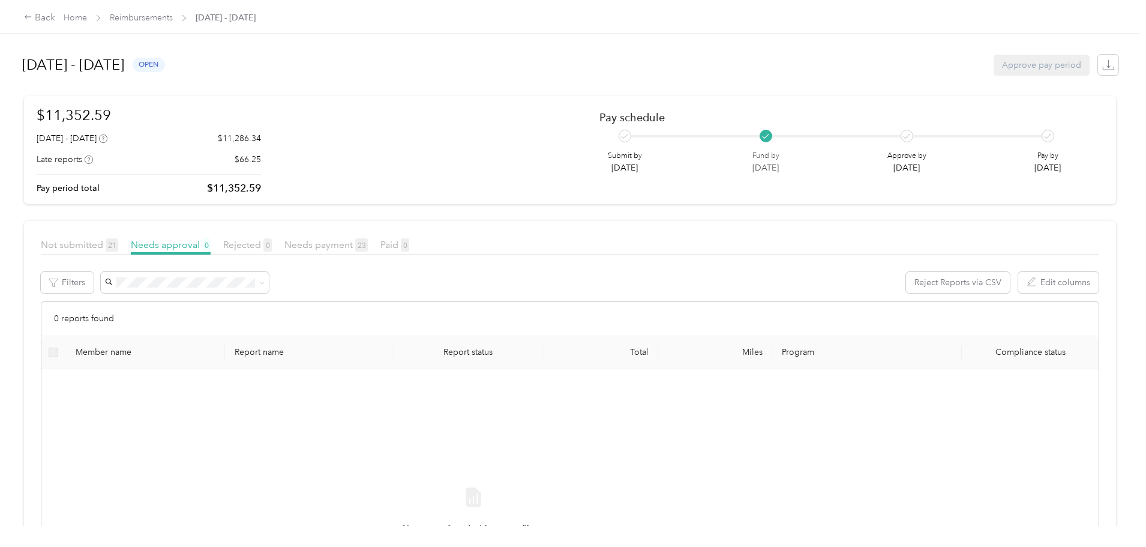
click at [118, 238] on div "Not submitted 21" at bounding box center [79, 245] width 77 height 15
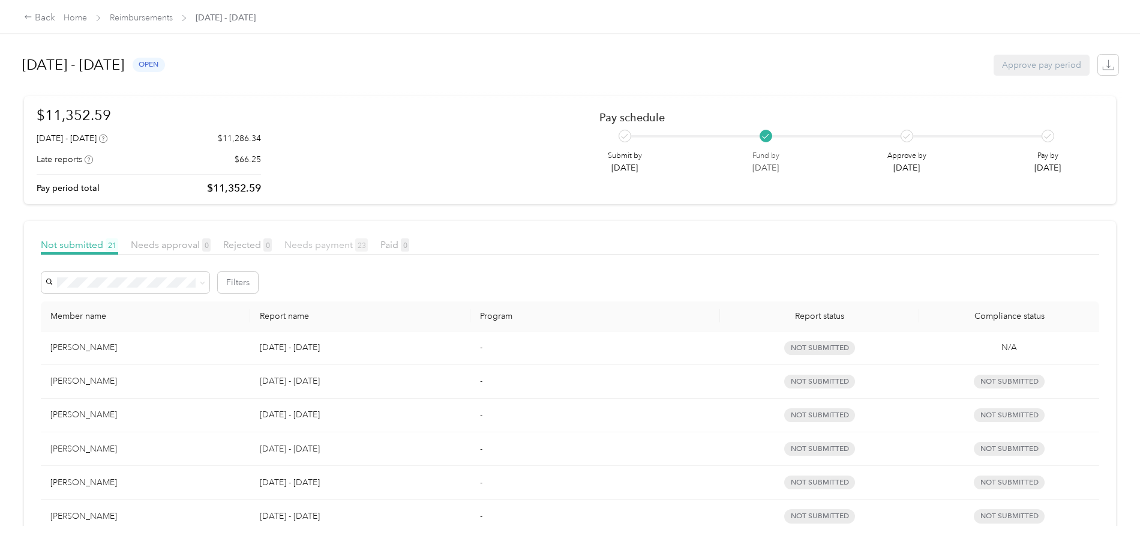
click at [368, 243] on span "Needs payment 23" at bounding box center [325, 244] width 83 height 11
